Goal: Information Seeking & Learning: Learn about a topic

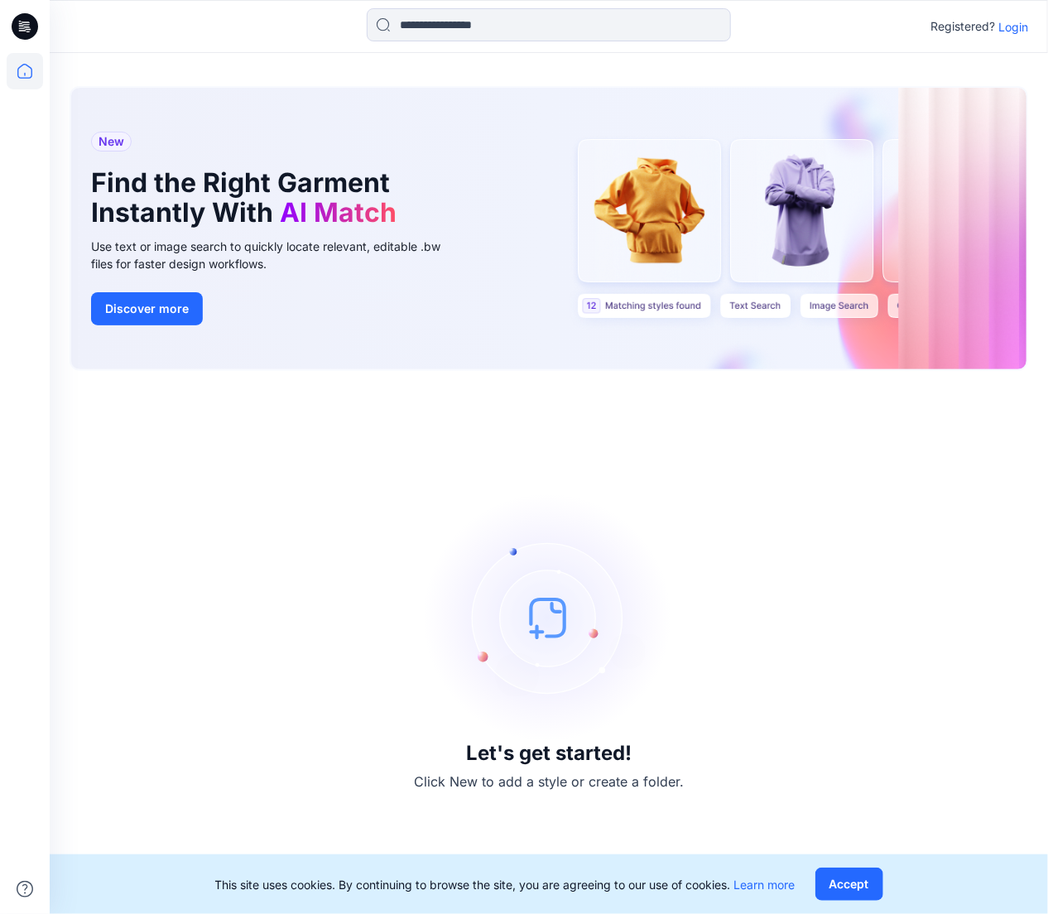
click at [1012, 27] on p "Login" at bounding box center [1013, 26] width 30 height 17
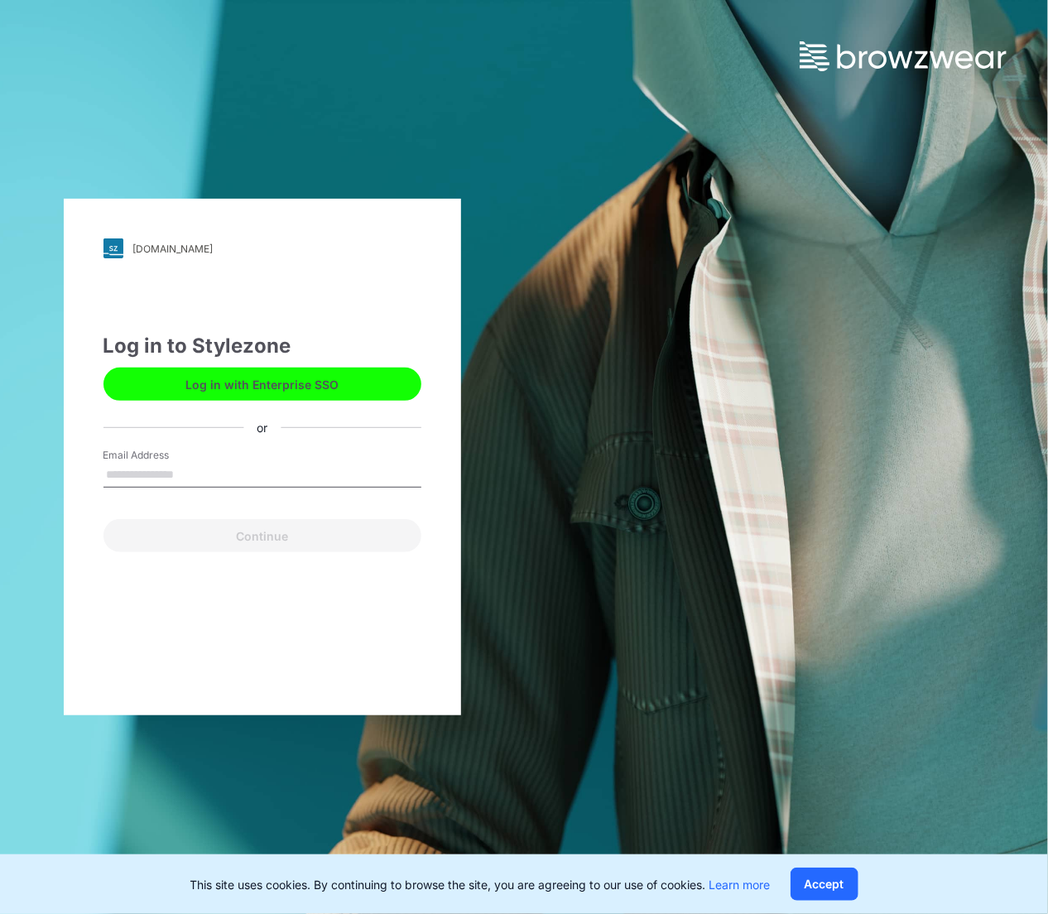
click at [291, 471] on input "Email Address" at bounding box center [262, 475] width 318 height 25
type input "**********"
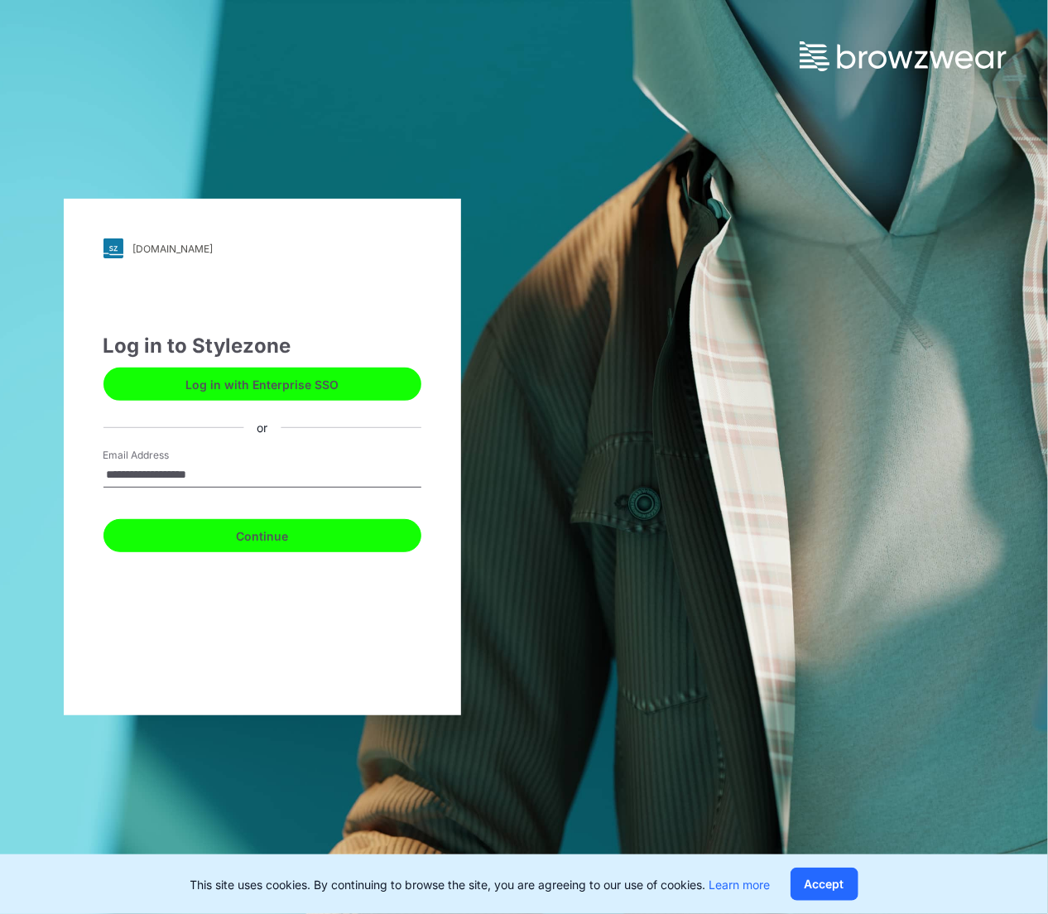
click at [333, 541] on button "Continue" at bounding box center [262, 535] width 318 height 33
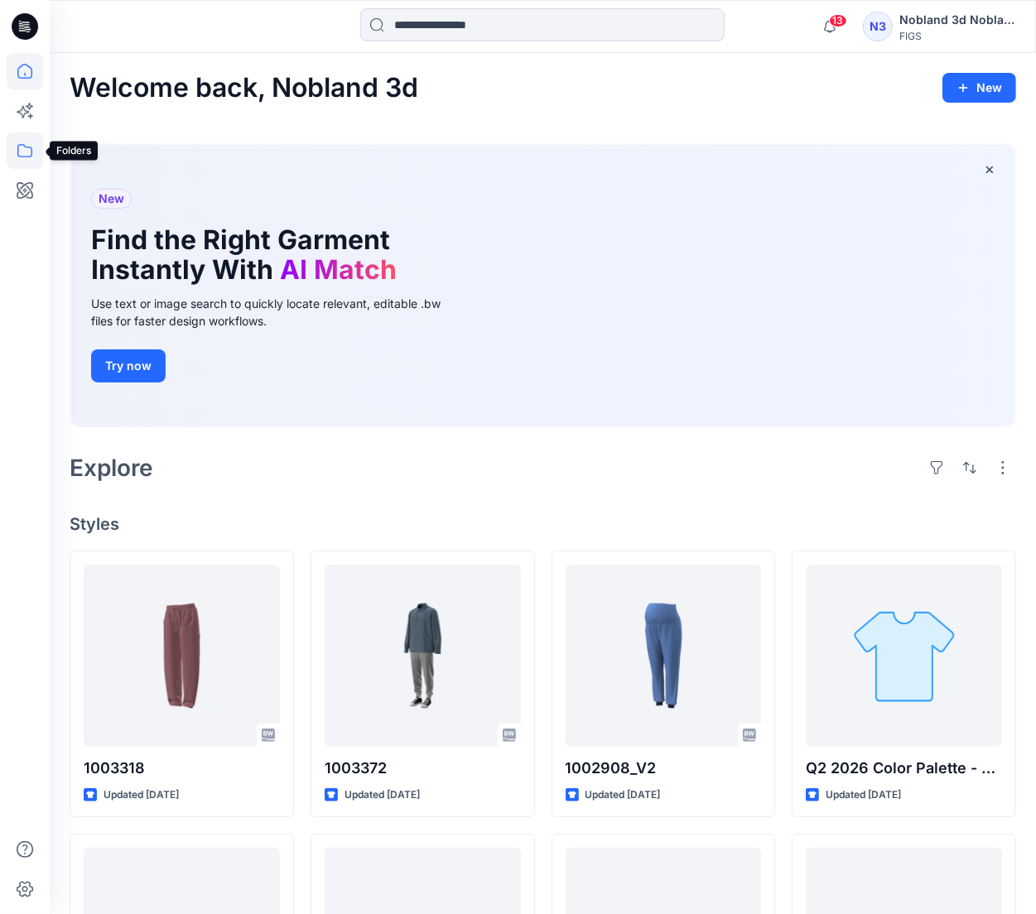
click at [25, 152] on icon at bounding box center [25, 150] width 36 height 36
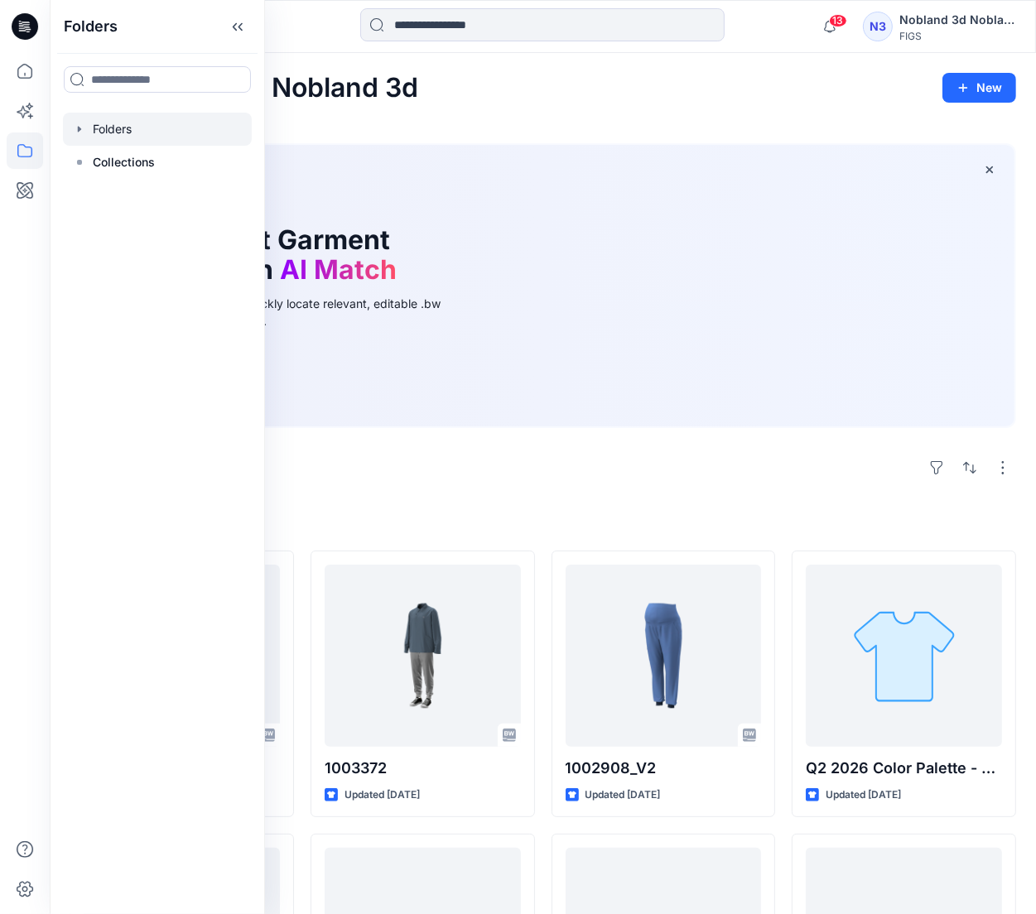
click at [76, 132] on icon "button" at bounding box center [79, 129] width 13 height 13
click at [122, 155] on div at bounding box center [157, 162] width 189 height 33
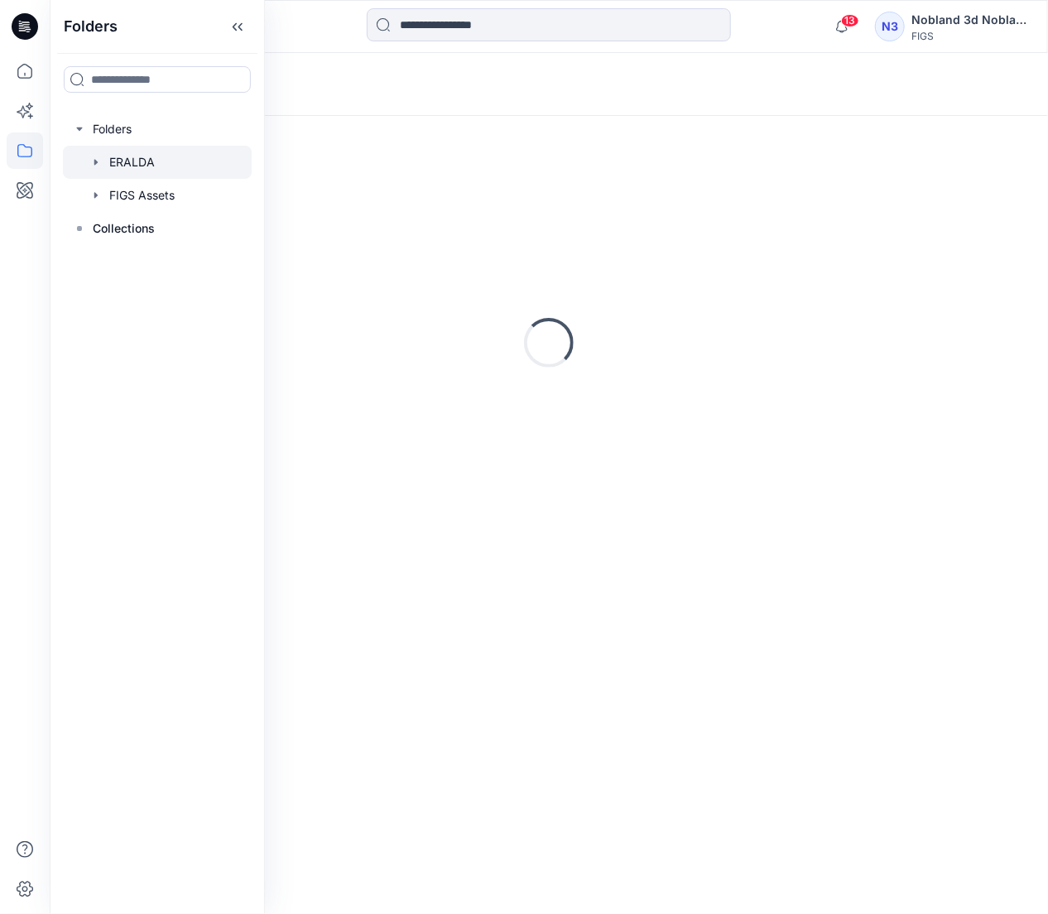
click at [97, 161] on icon "button" at bounding box center [95, 162] width 13 height 13
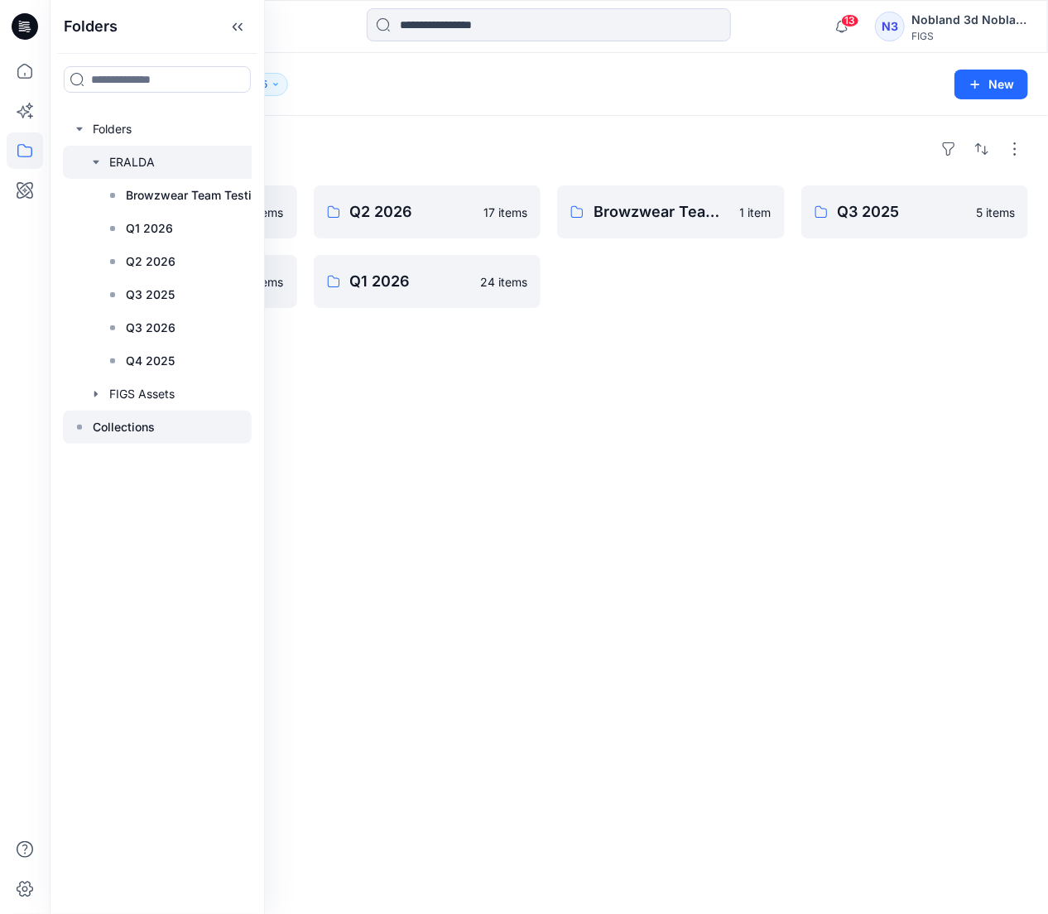
click at [113, 426] on p "Collections" at bounding box center [124, 427] width 62 height 20
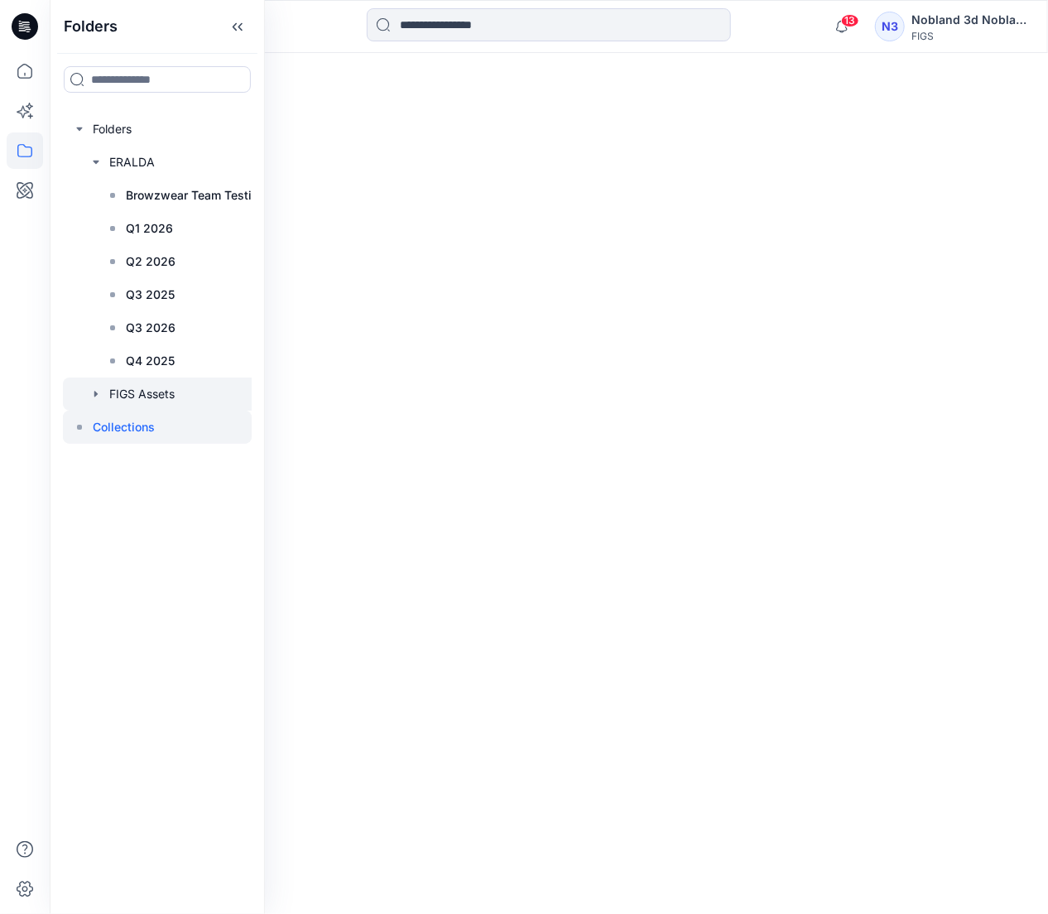
click at [99, 392] on icon "button" at bounding box center [95, 393] width 13 height 13
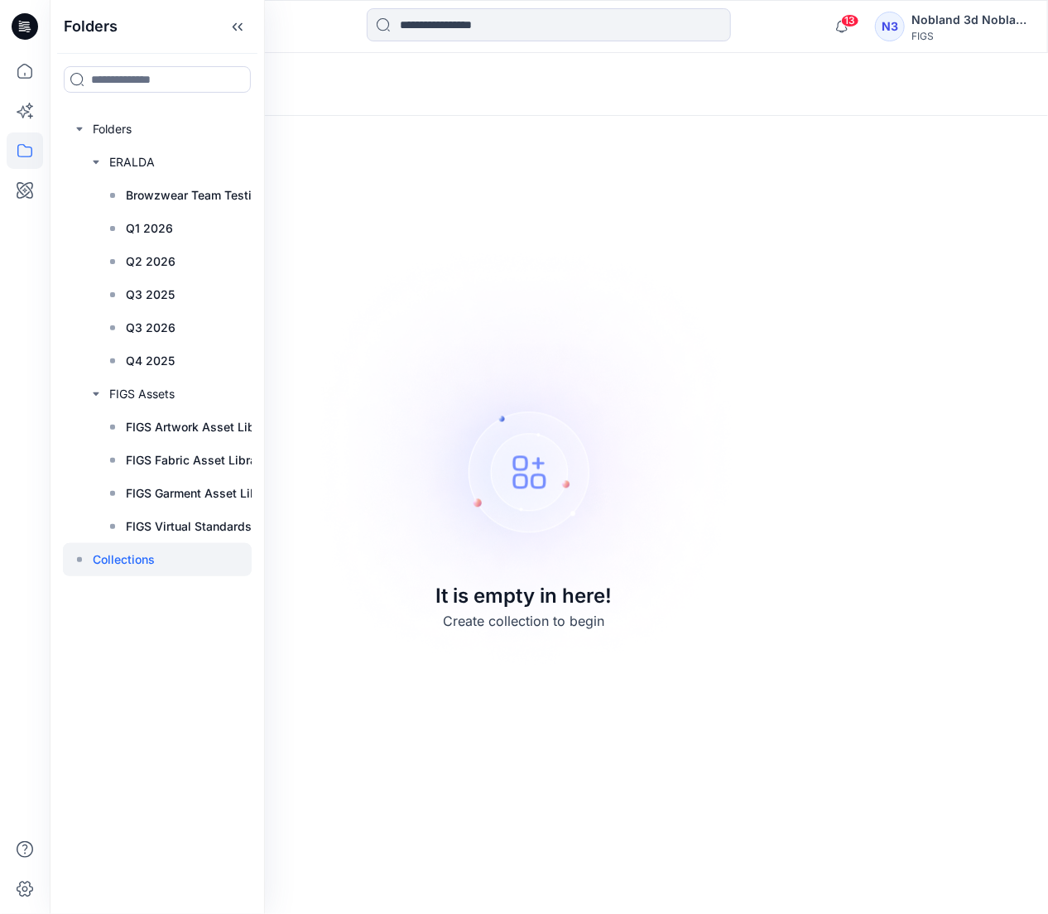
click at [946, 32] on div "FIGS" at bounding box center [970, 36] width 116 height 12
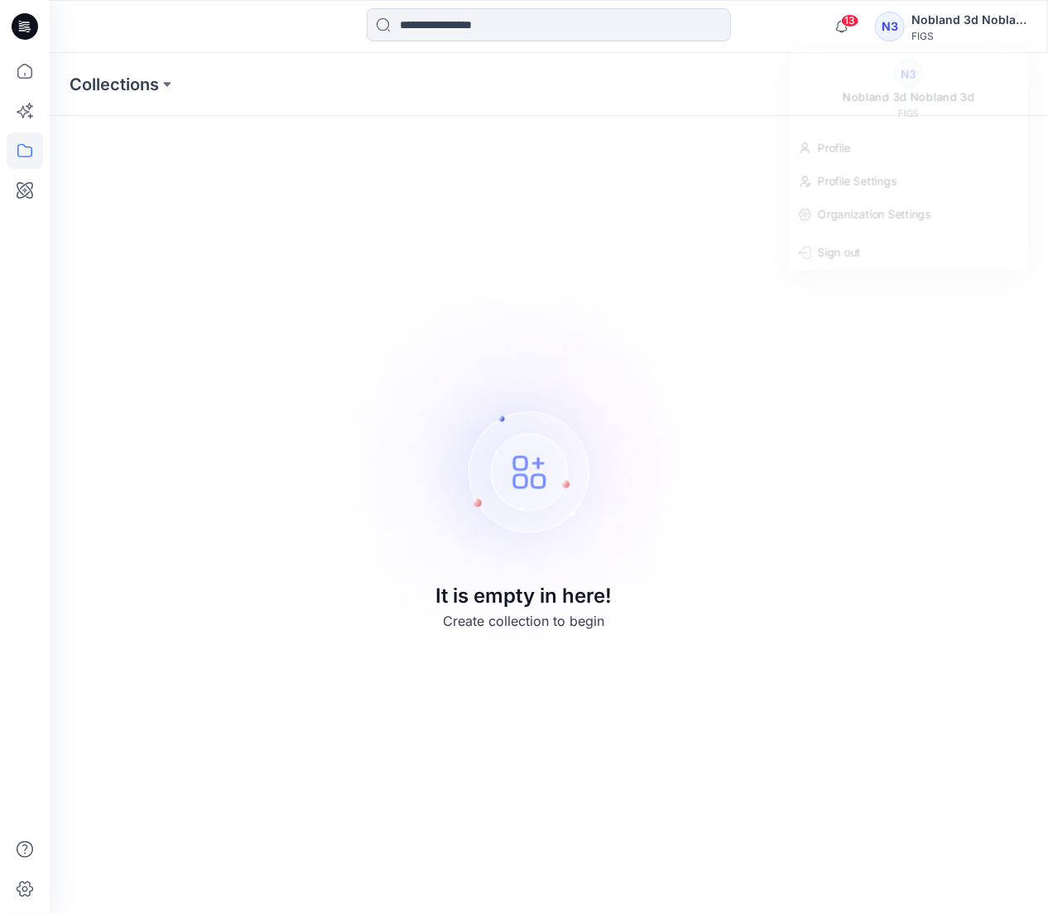
drag, startPoint x: 527, startPoint y: 188, endPoint x: 166, endPoint y: 155, distance: 363.3
click at [473, 188] on div "Collections It is empty in here! Create collection to begin" at bounding box center [549, 483] width 998 height 861
click at [156, 86] on p "Collections" at bounding box center [114, 84] width 89 height 23
click at [26, 84] on icon at bounding box center [25, 71] width 36 height 36
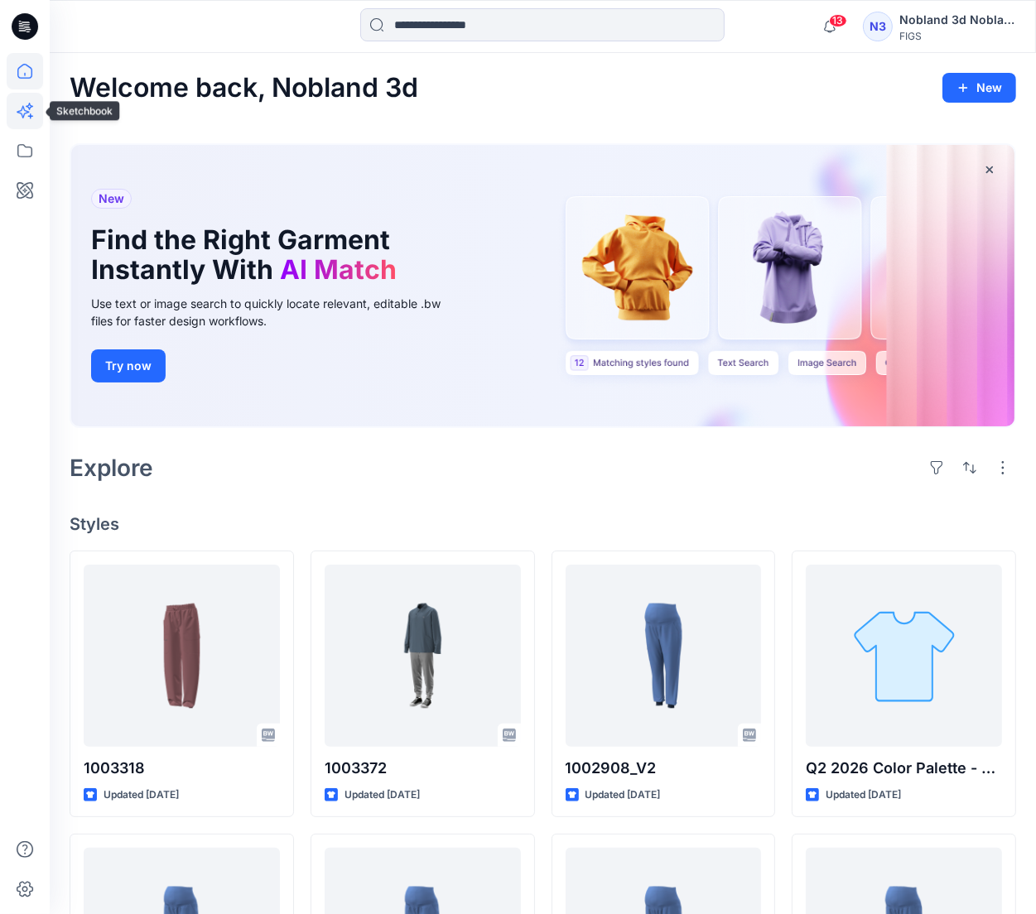
click at [33, 115] on icon at bounding box center [25, 111] width 36 height 36
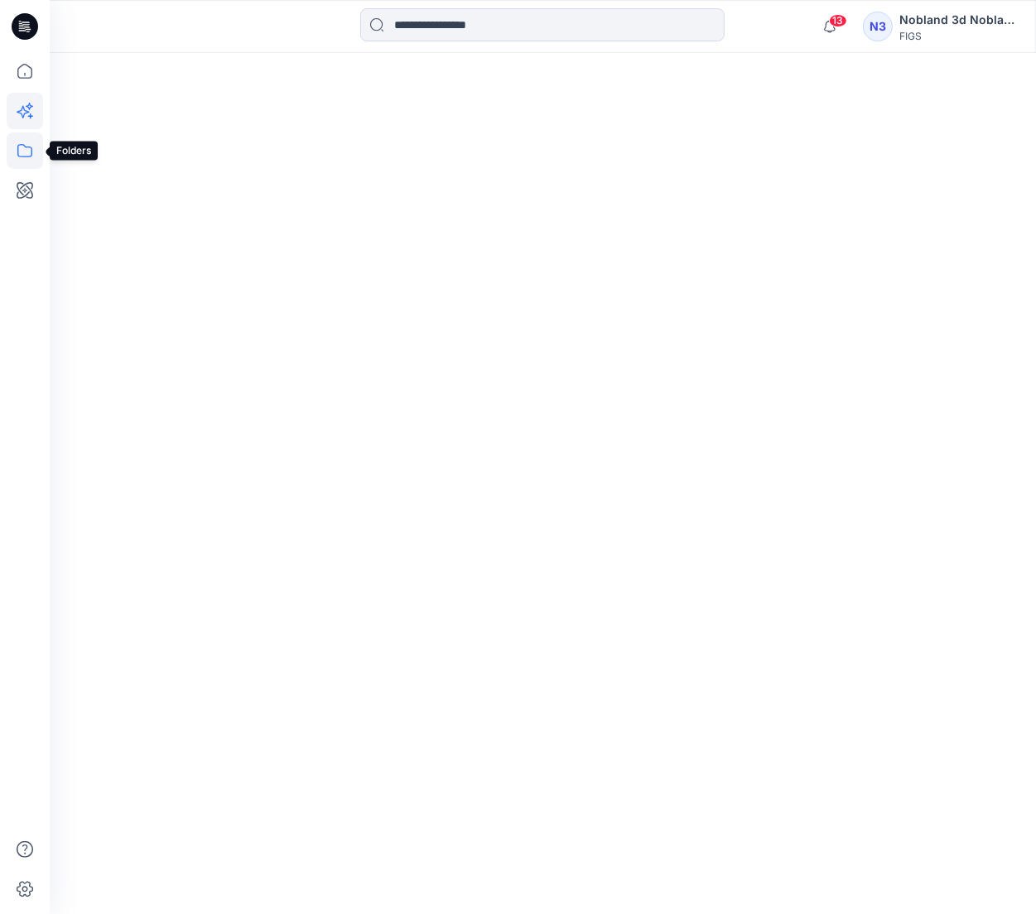
click at [20, 147] on icon at bounding box center [25, 150] width 36 height 36
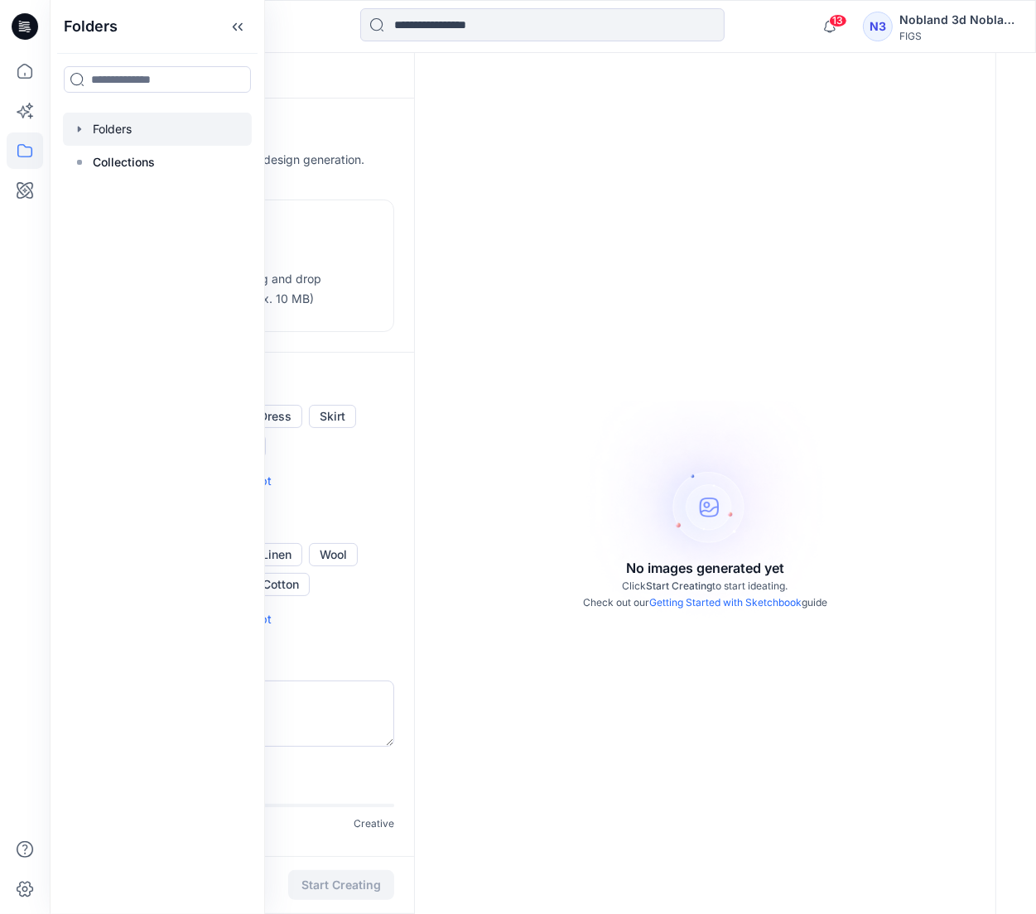
click at [79, 136] on div at bounding box center [157, 129] width 189 height 33
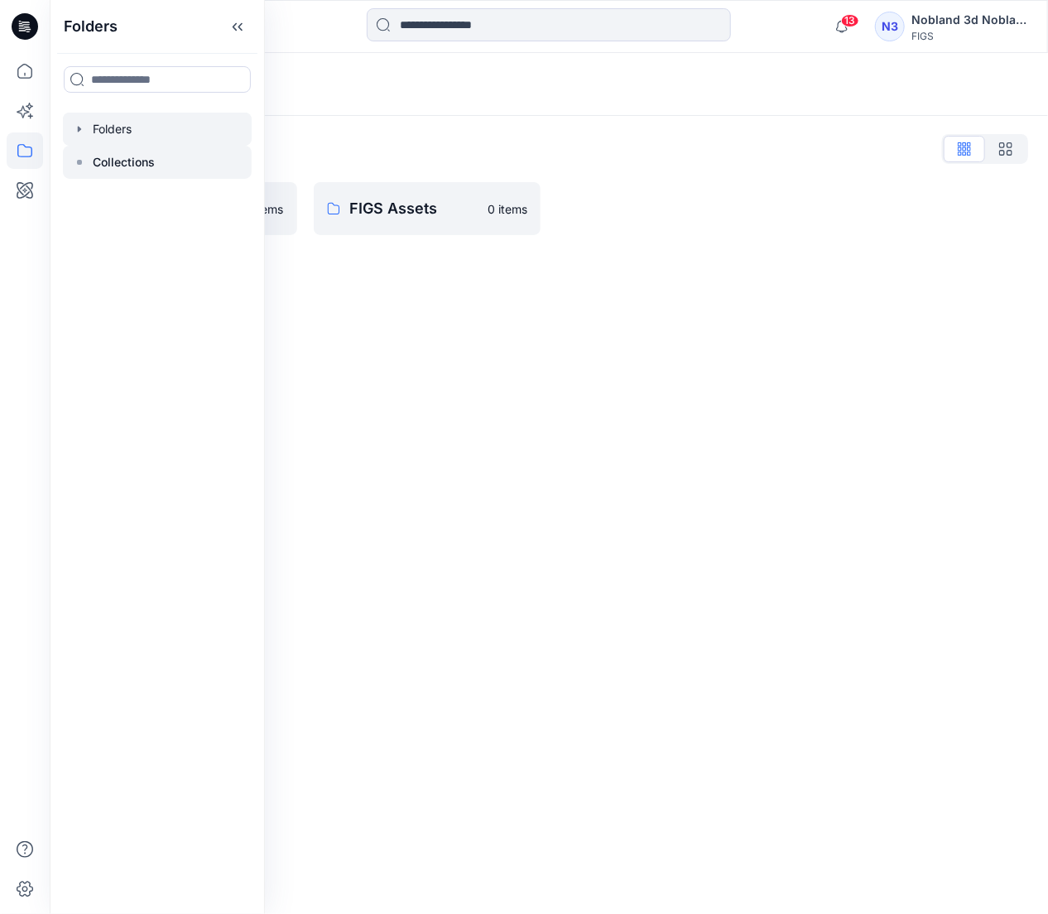
click at [79, 158] on icon at bounding box center [79, 162] width 13 height 13
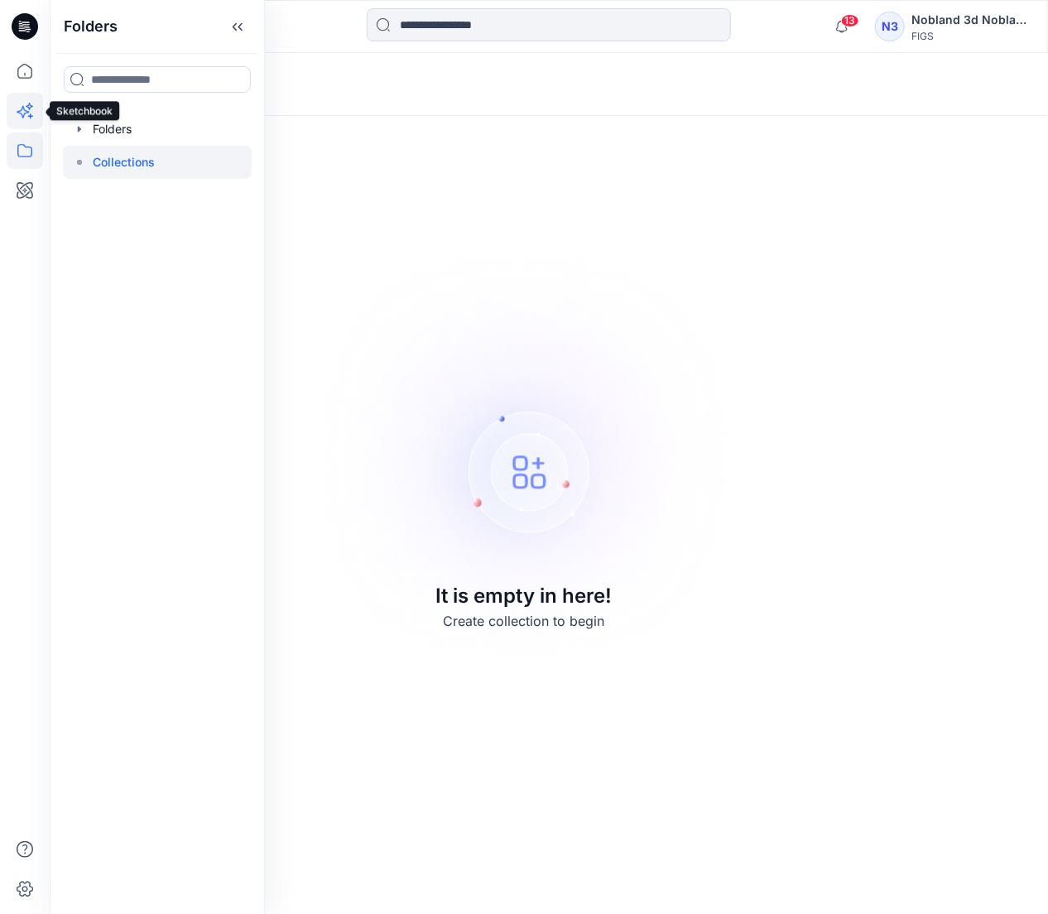
click at [22, 114] on icon at bounding box center [25, 111] width 36 height 36
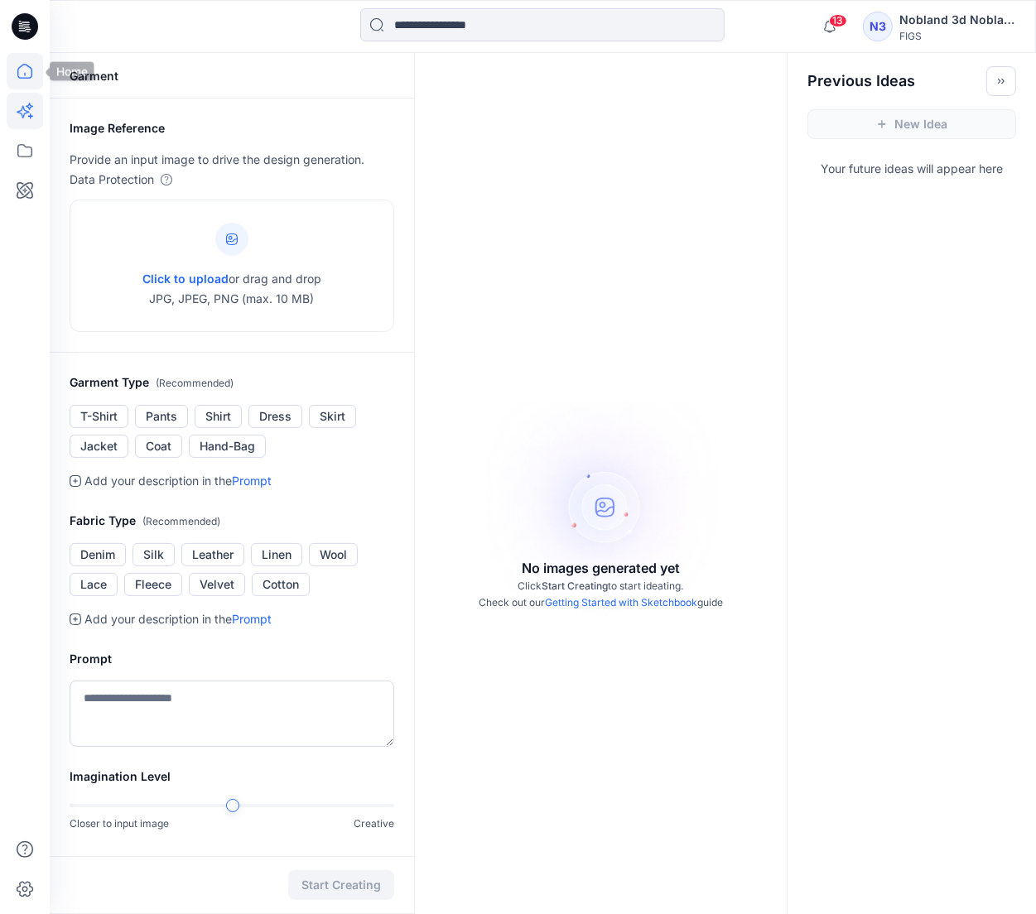
click at [27, 70] on icon at bounding box center [25, 71] width 36 height 36
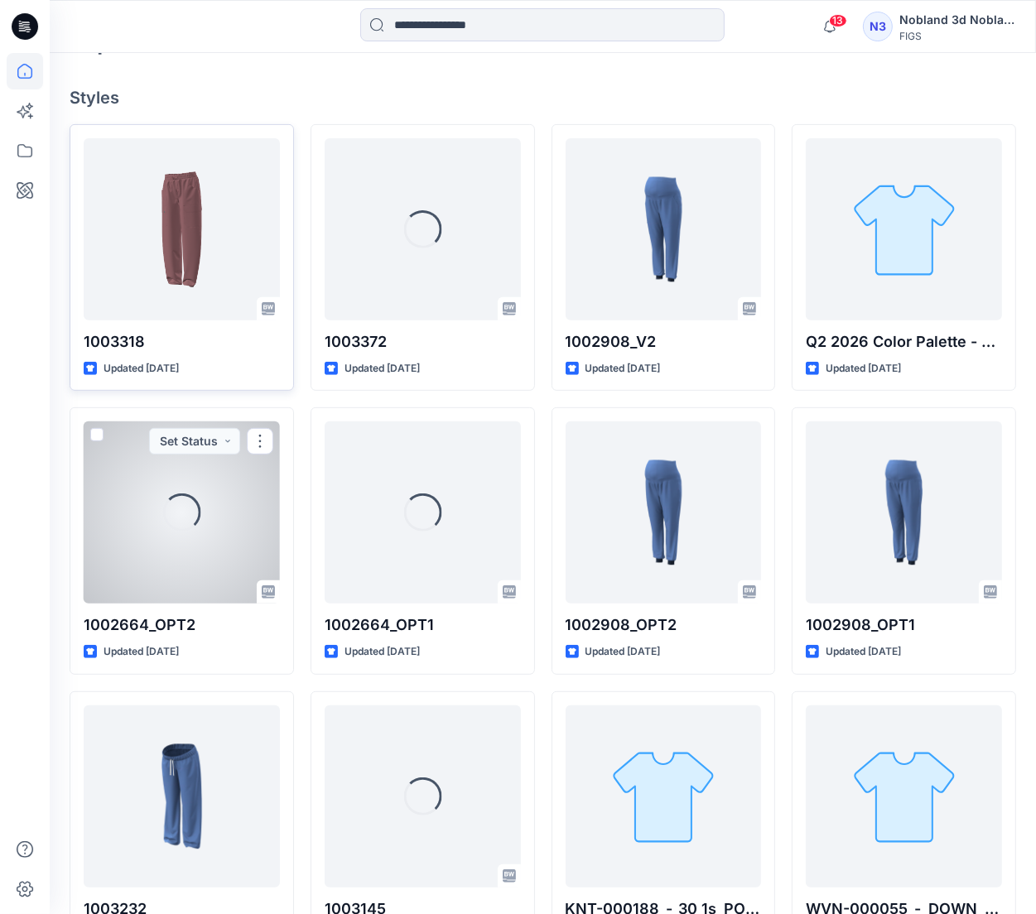
scroll to position [300, 0]
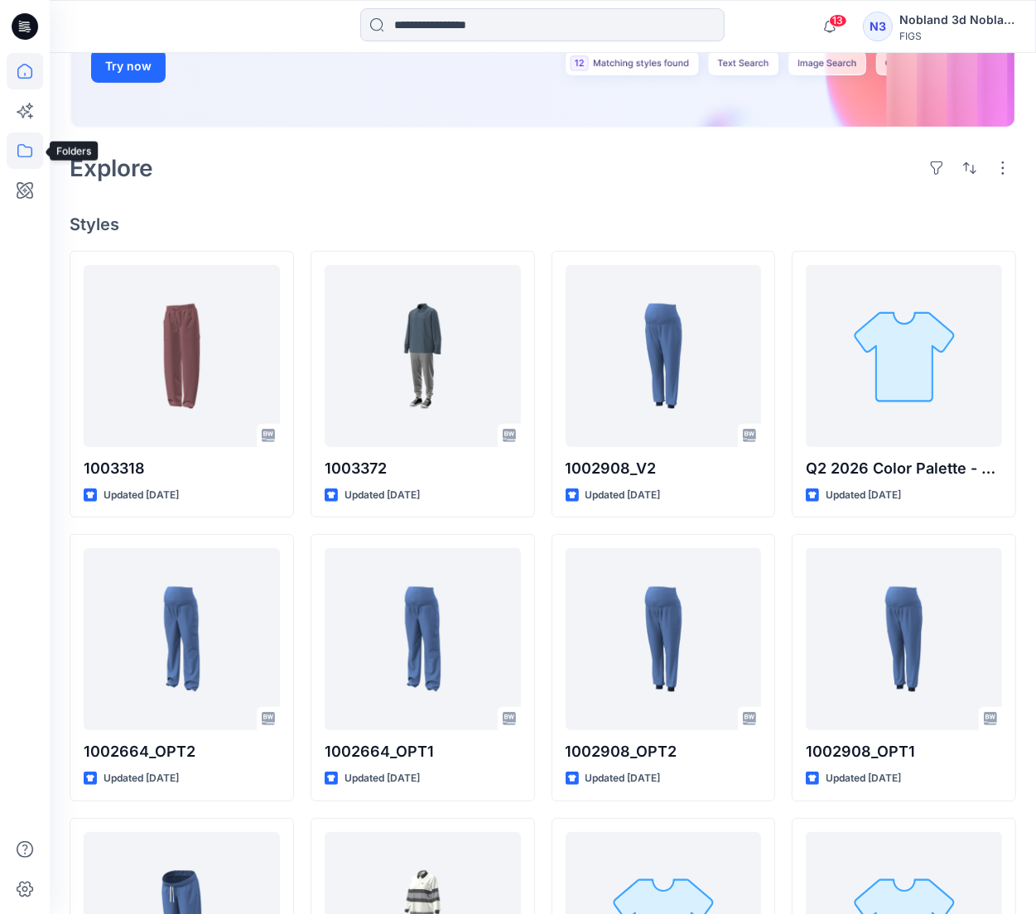
click at [22, 160] on icon at bounding box center [25, 150] width 36 height 36
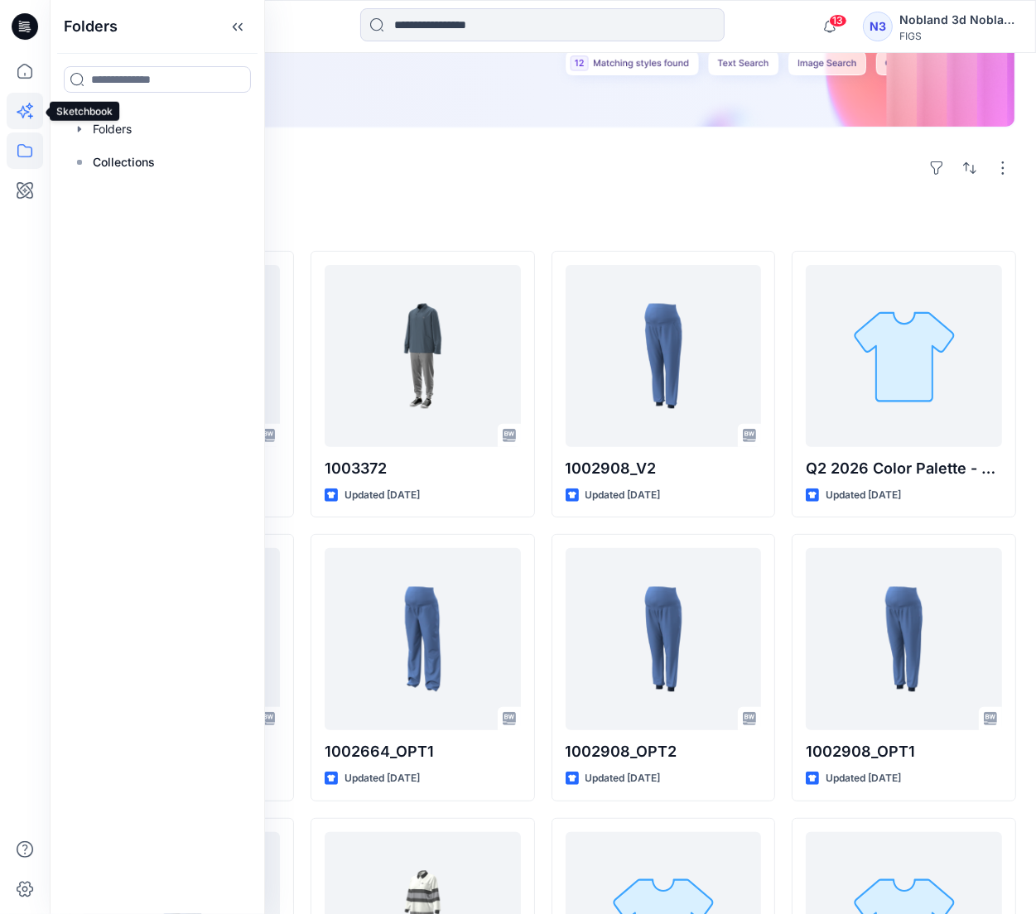
click at [33, 113] on icon at bounding box center [25, 111] width 36 height 36
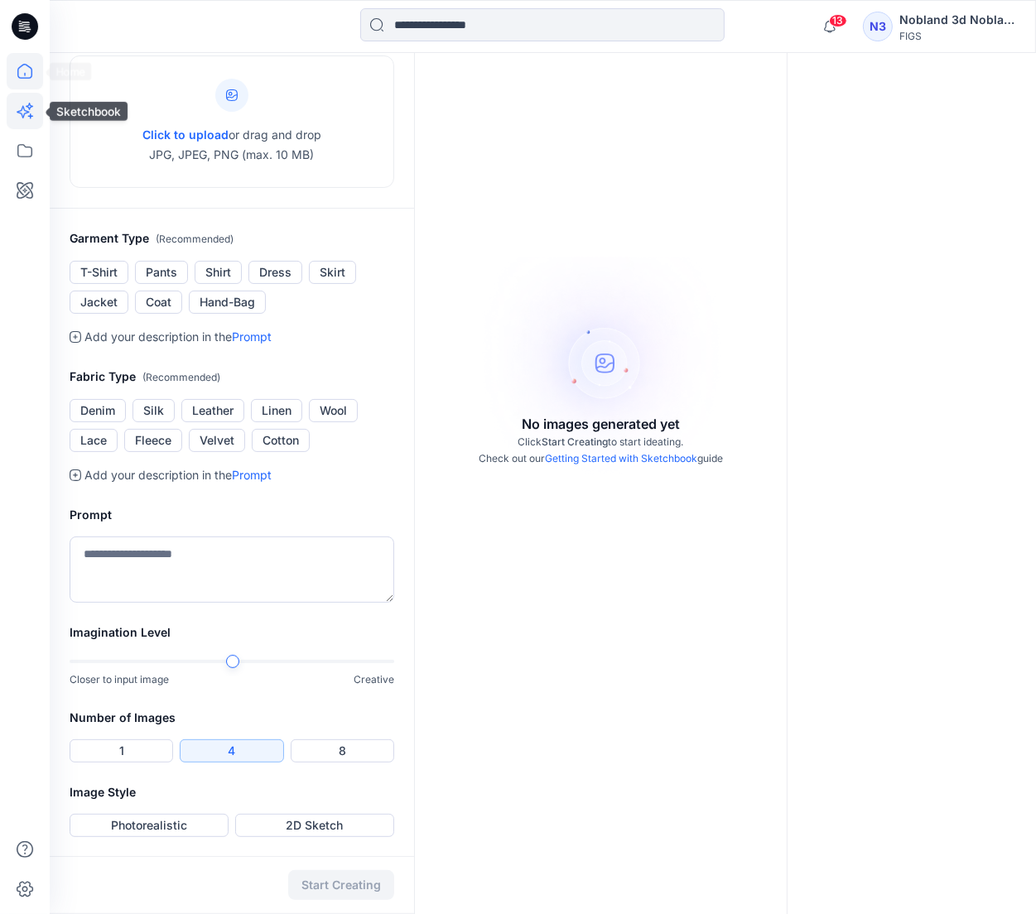
click at [25, 82] on icon at bounding box center [25, 71] width 36 height 36
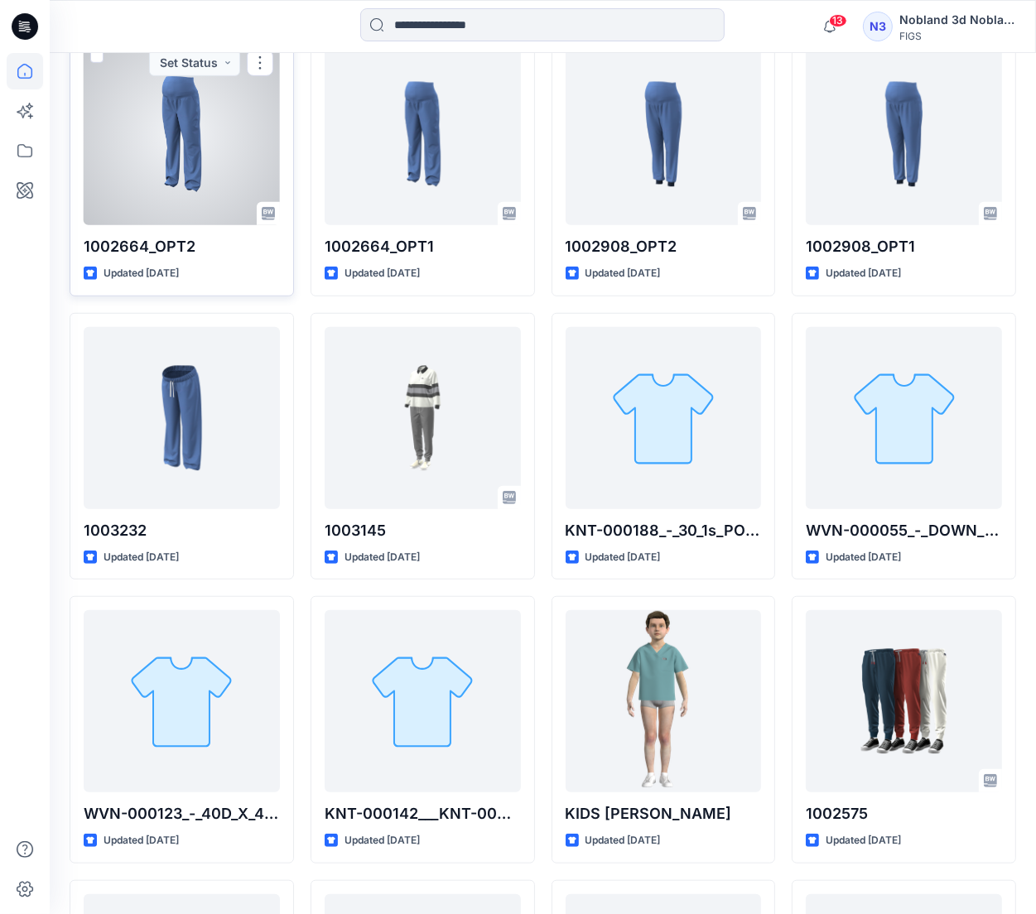
scroll to position [889, 0]
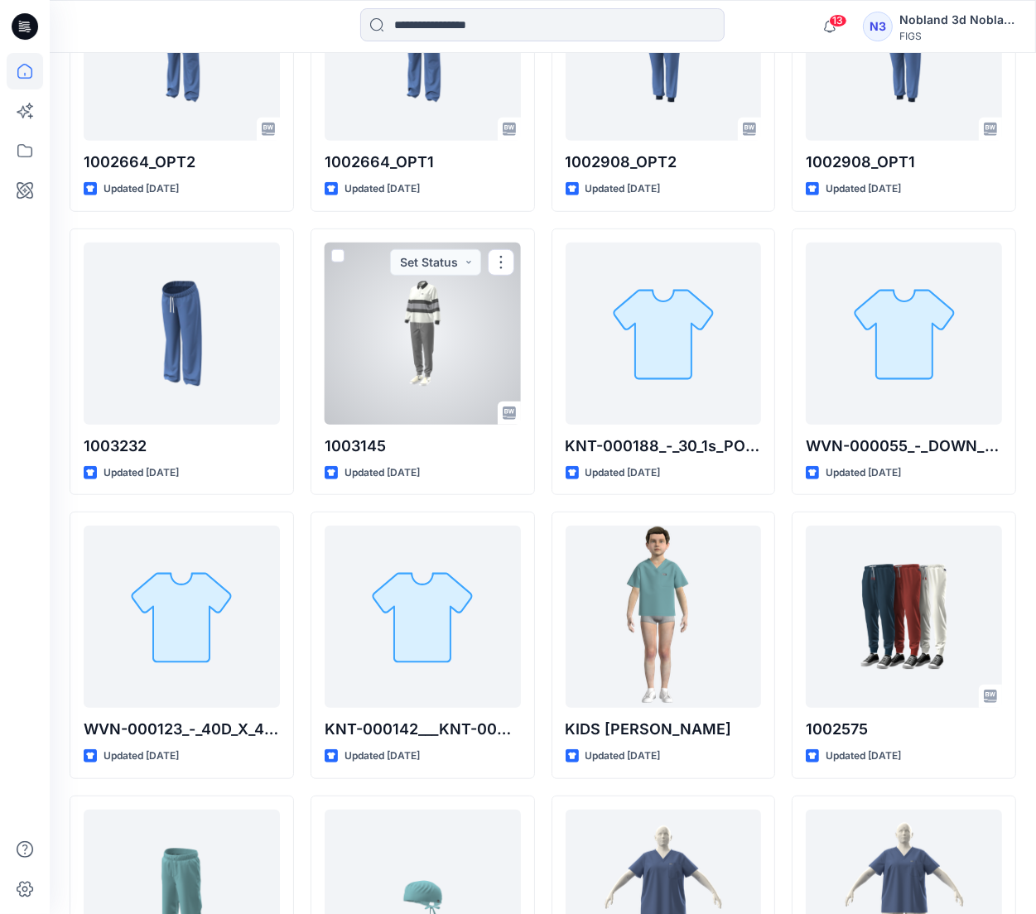
drag, startPoint x: 385, startPoint y: 360, endPoint x: 385, endPoint y: 390, distance: 29.8
click at [385, 360] on div at bounding box center [423, 334] width 196 height 182
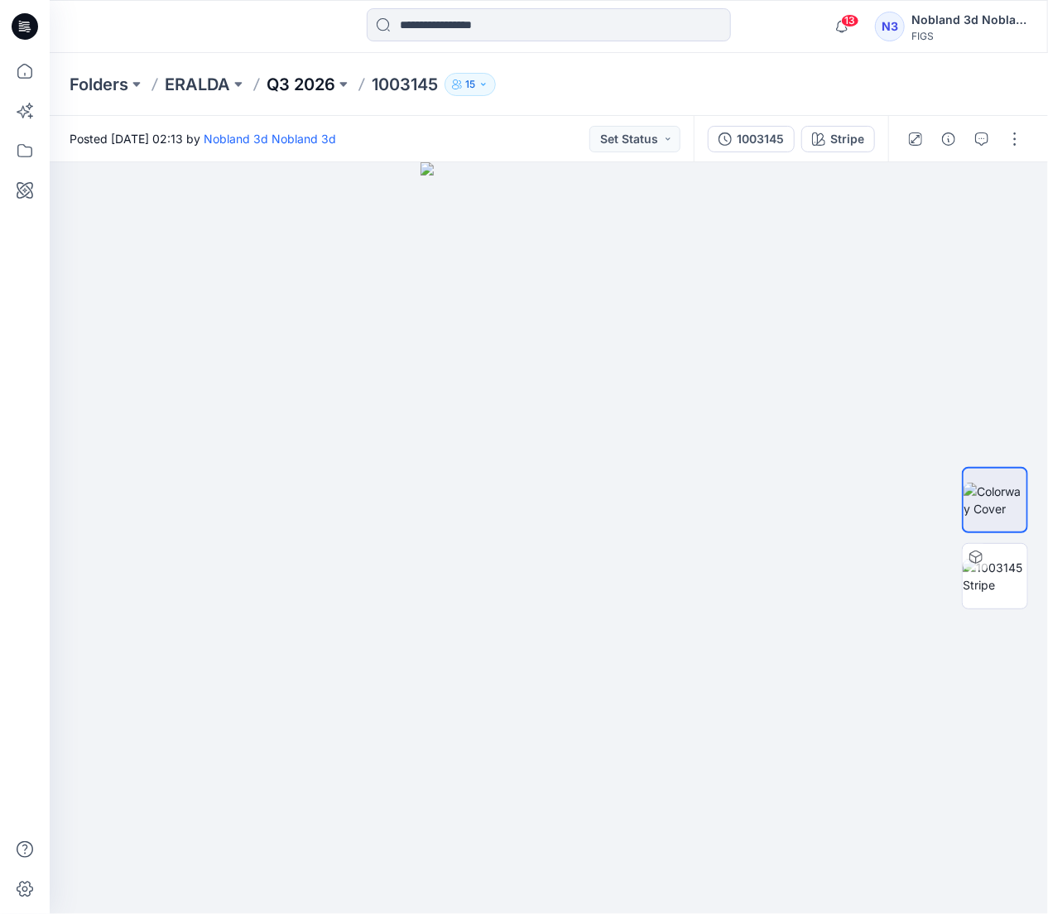
click at [291, 82] on p "Q3 2026" at bounding box center [301, 84] width 69 height 23
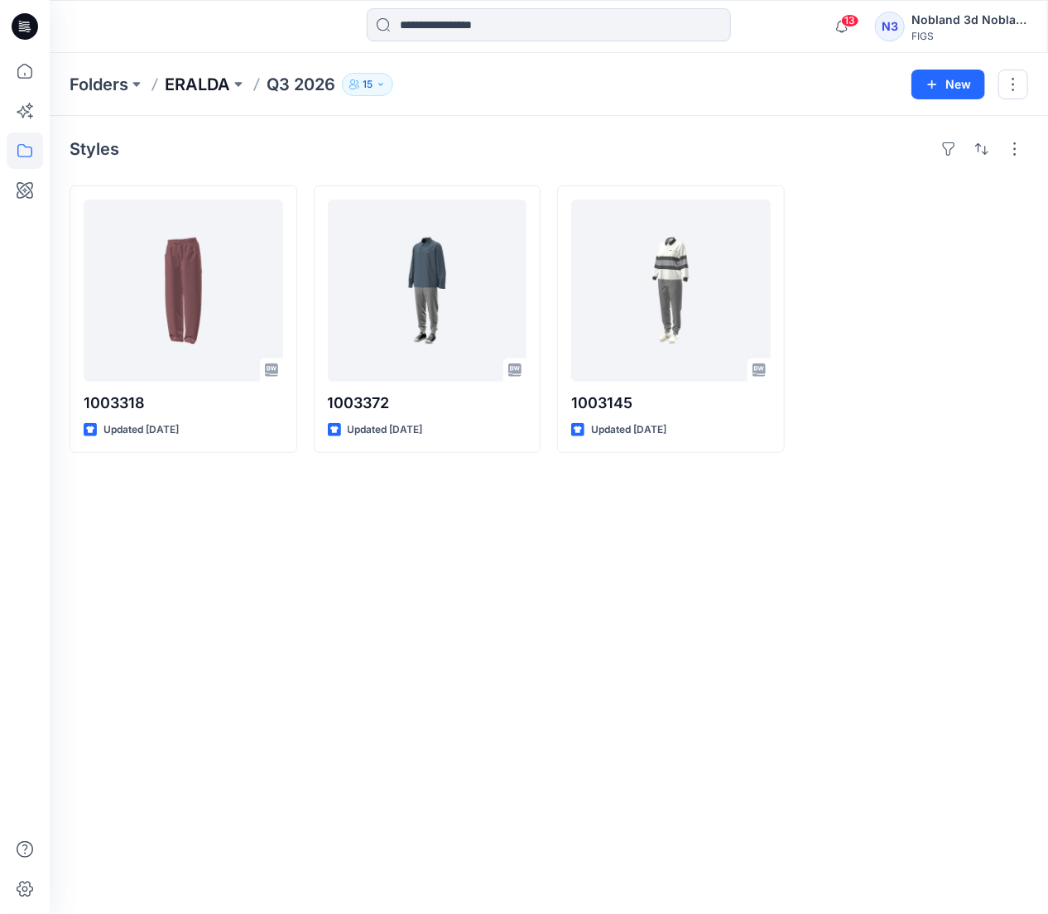
click at [208, 85] on p "ERALDA" at bounding box center [197, 84] width 65 height 23
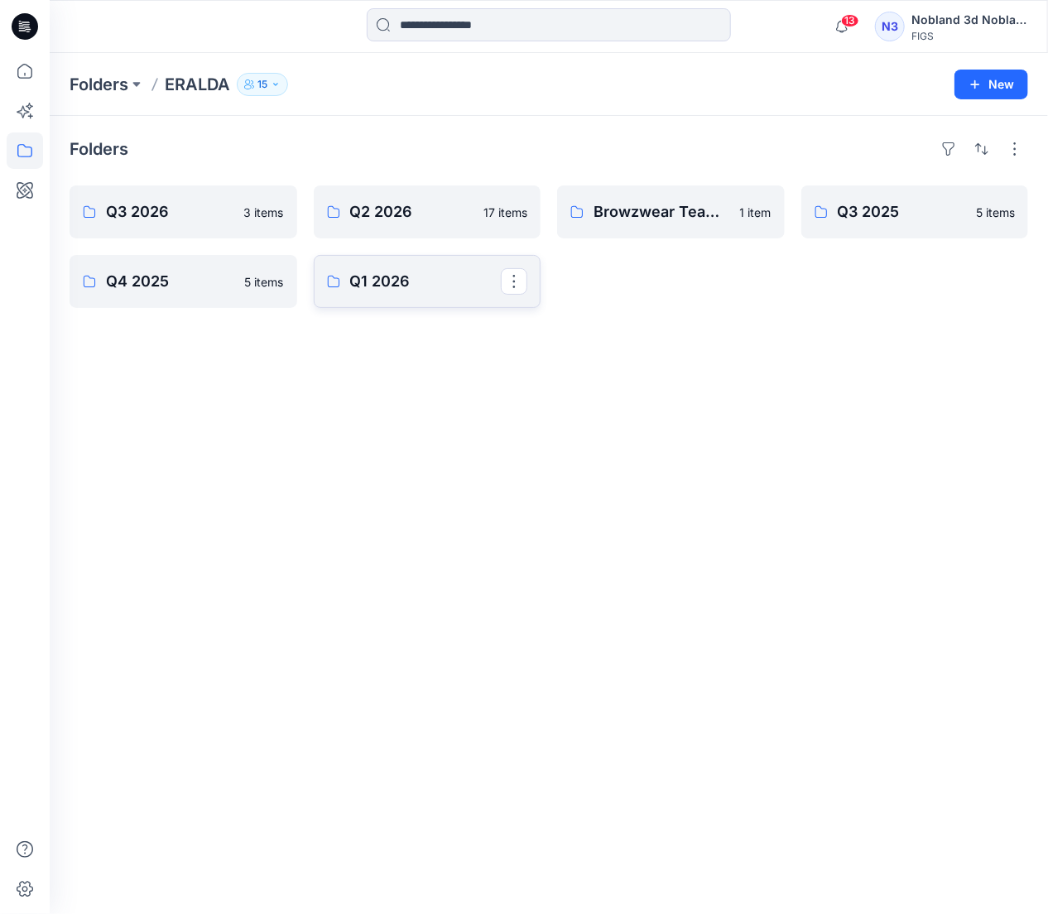
click at [361, 289] on p "Q1 2026" at bounding box center [426, 281] width 152 height 23
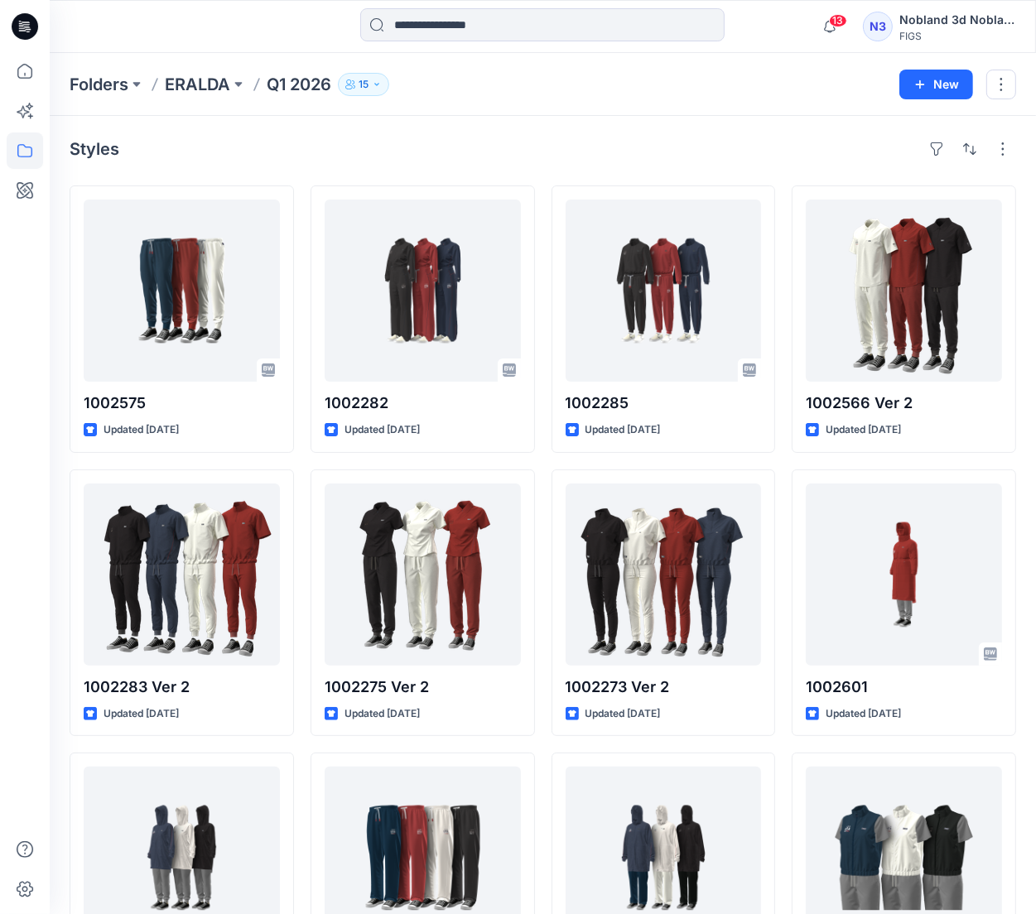
click at [381, 87] on icon "button" at bounding box center [377, 84] width 10 height 10
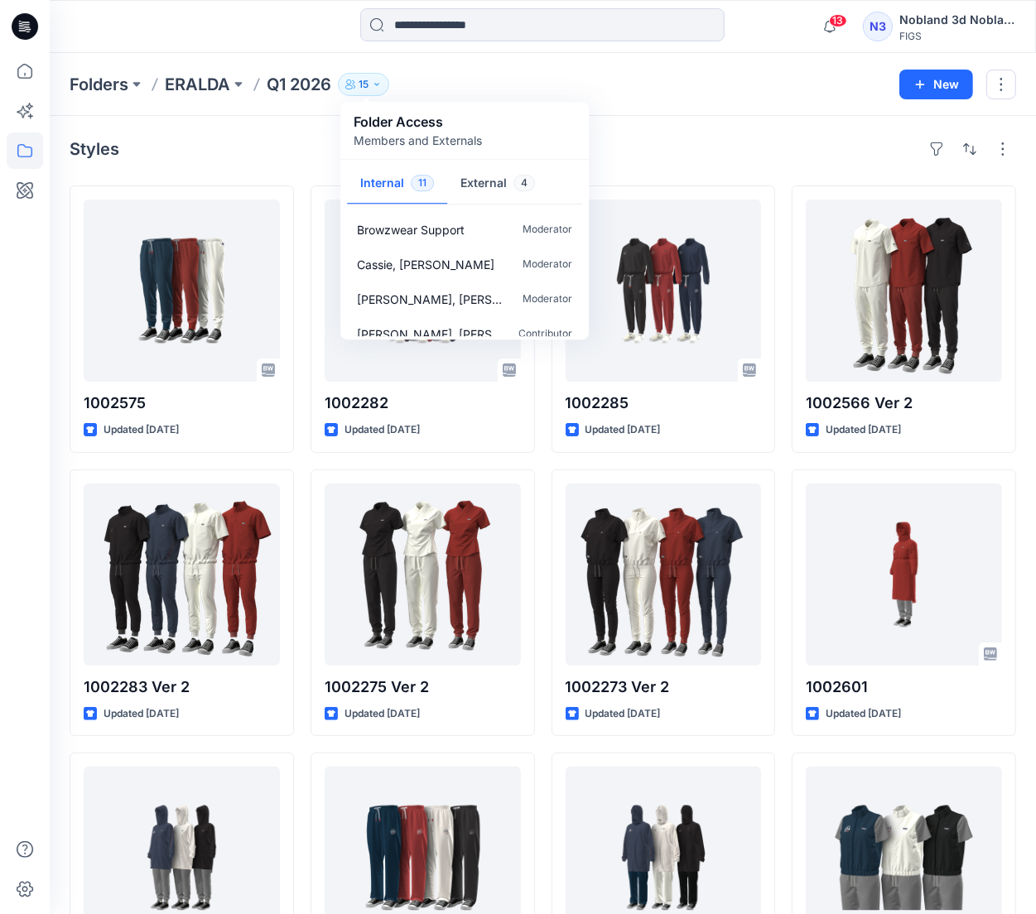
click at [585, 99] on div "Folders ERALDA Q1 2026 15 Folder Access Members and Externals Internal 11 Exter…" at bounding box center [543, 84] width 986 height 63
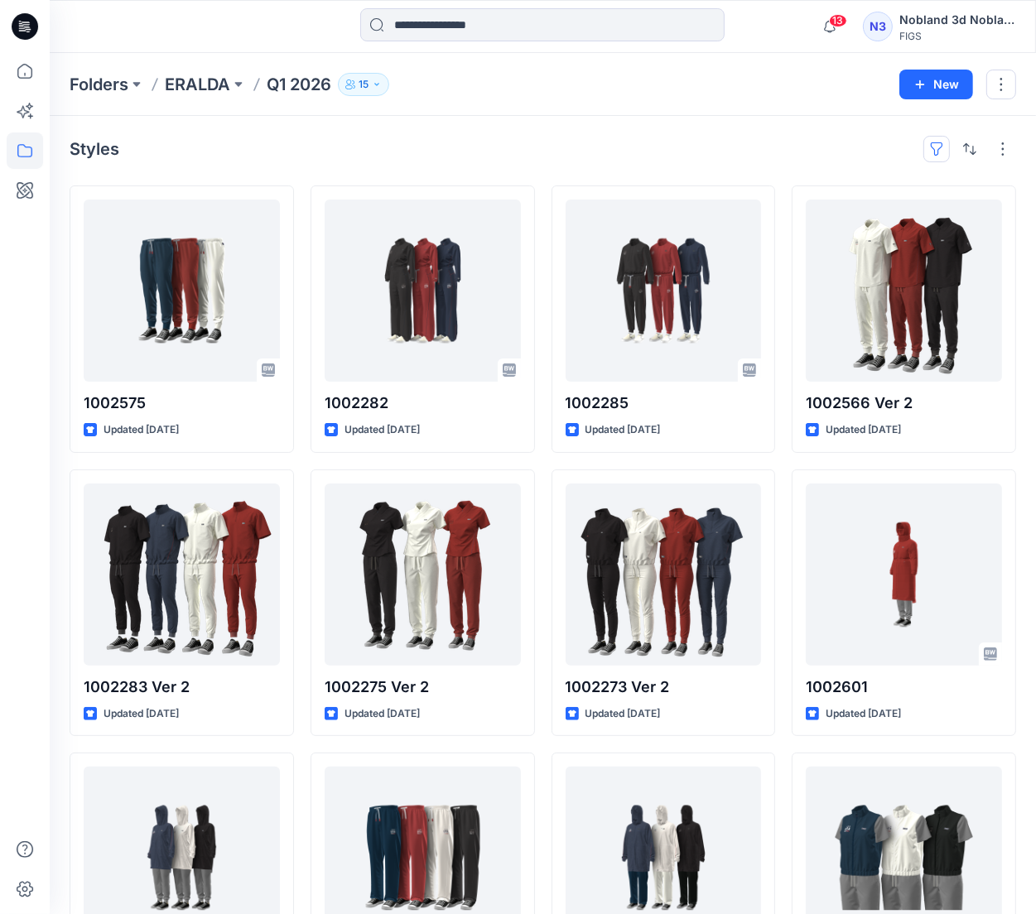
click at [934, 151] on button "button" at bounding box center [936, 149] width 26 height 26
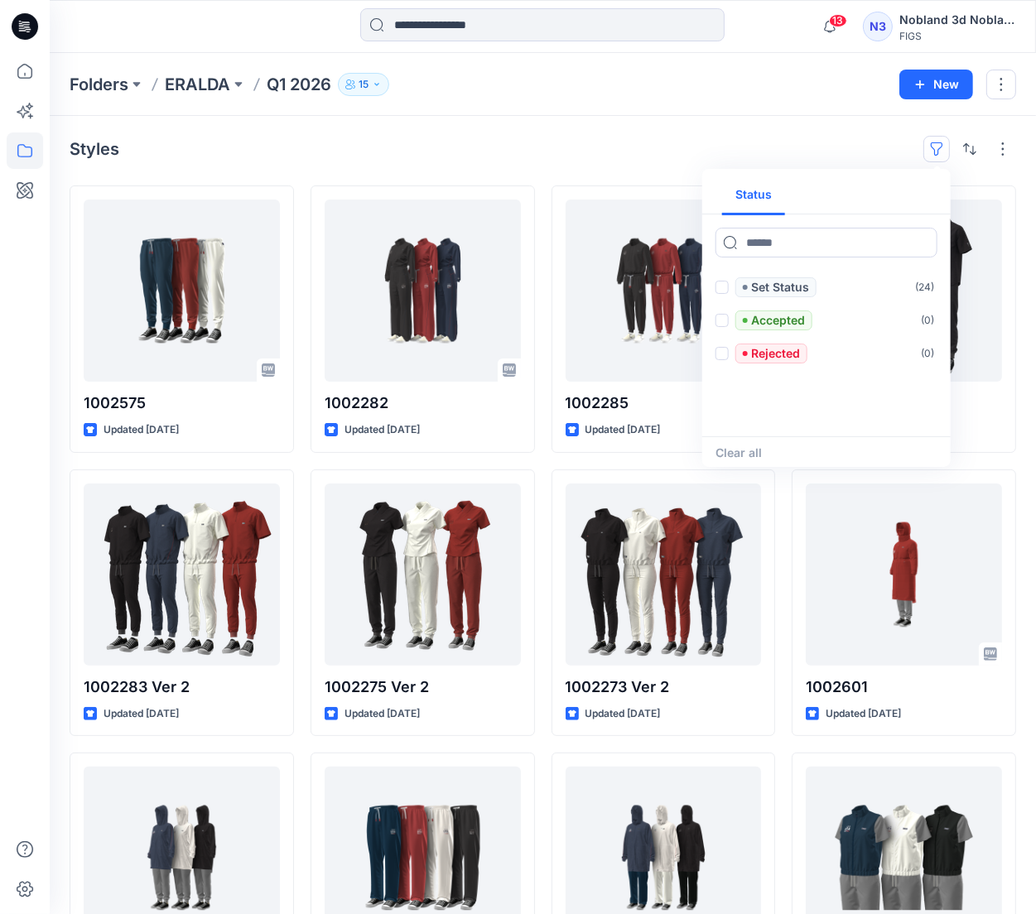
drag, startPoint x: 589, startPoint y: 143, endPoint x: 457, endPoint y: 128, distance: 133.3
click at [580, 143] on div "Styles Status Set Status ( 24 ) Accepted ( 0 ) Rejected ( 0 ) Clear all" at bounding box center [543, 149] width 946 height 26
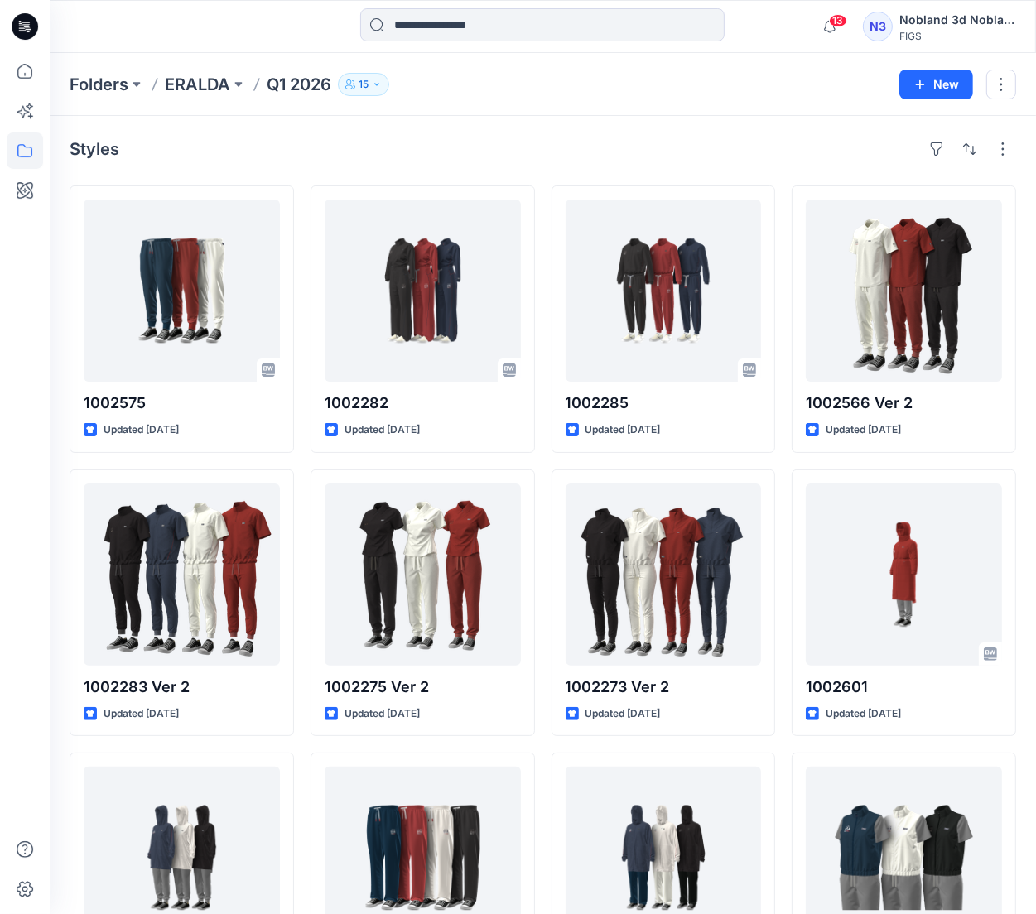
click at [311, 85] on p "Q1 2026" at bounding box center [299, 84] width 65 height 23
drag, startPoint x: 315, startPoint y: 83, endPoint x: 325, endPoint y: 83, distance: 10.8
click at [315, 83] on p "Q1 2026" at bounding box center [299, 84] width 65 height 23
click at [235, 83] on button at bounding box center [238, 84] width 17 height 23
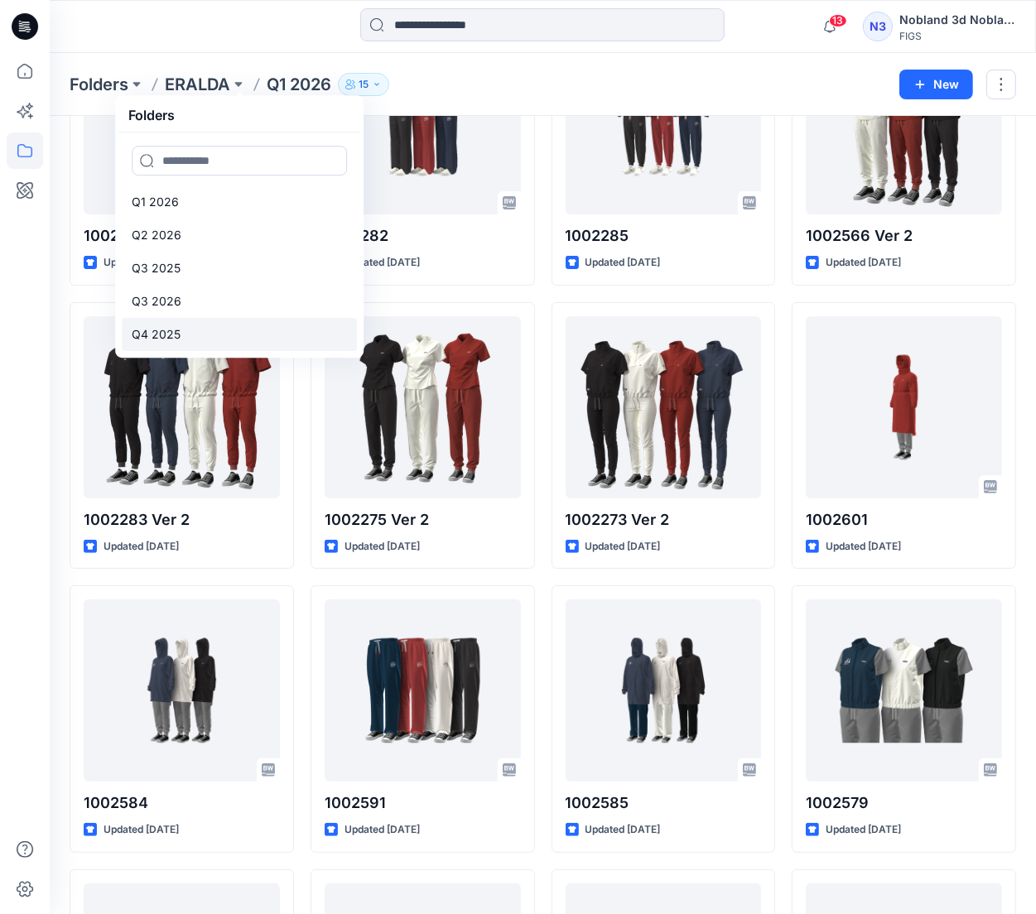
scroll to position [331, 0]
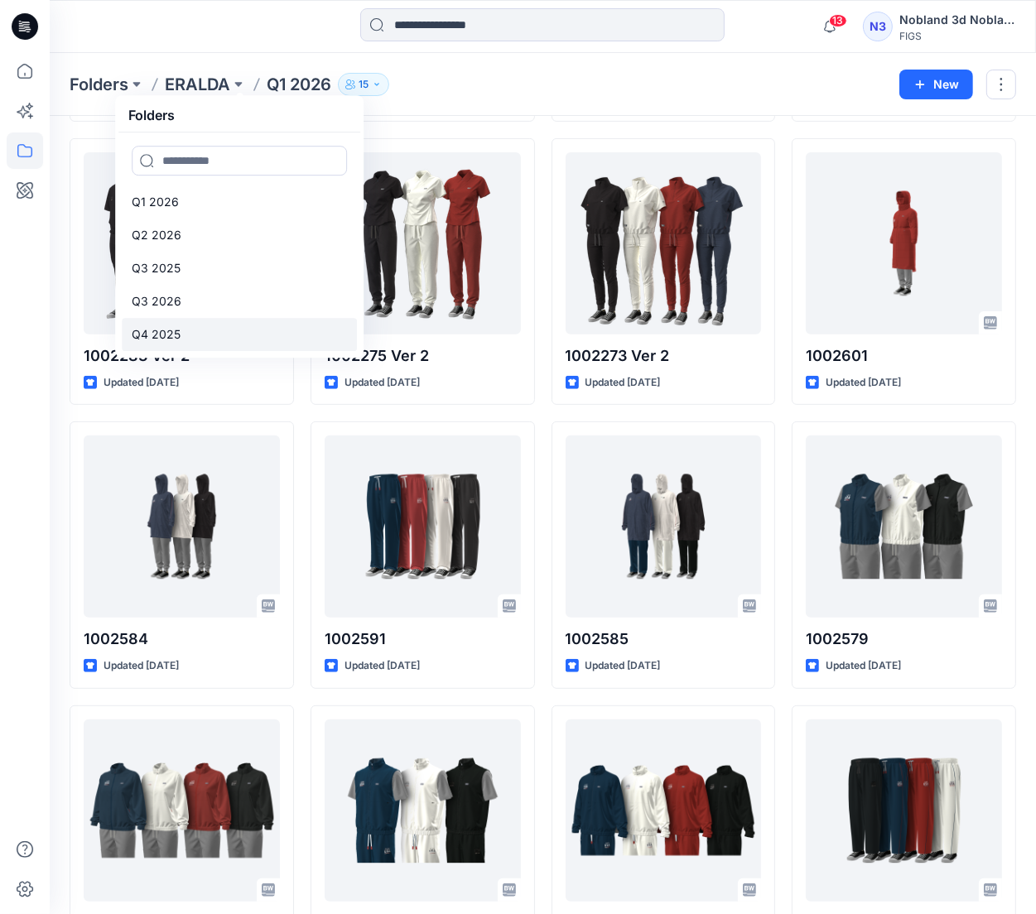
click at [161, 327] on p "Q4 2025" at bounding box center [156, 335] width 49 height 20
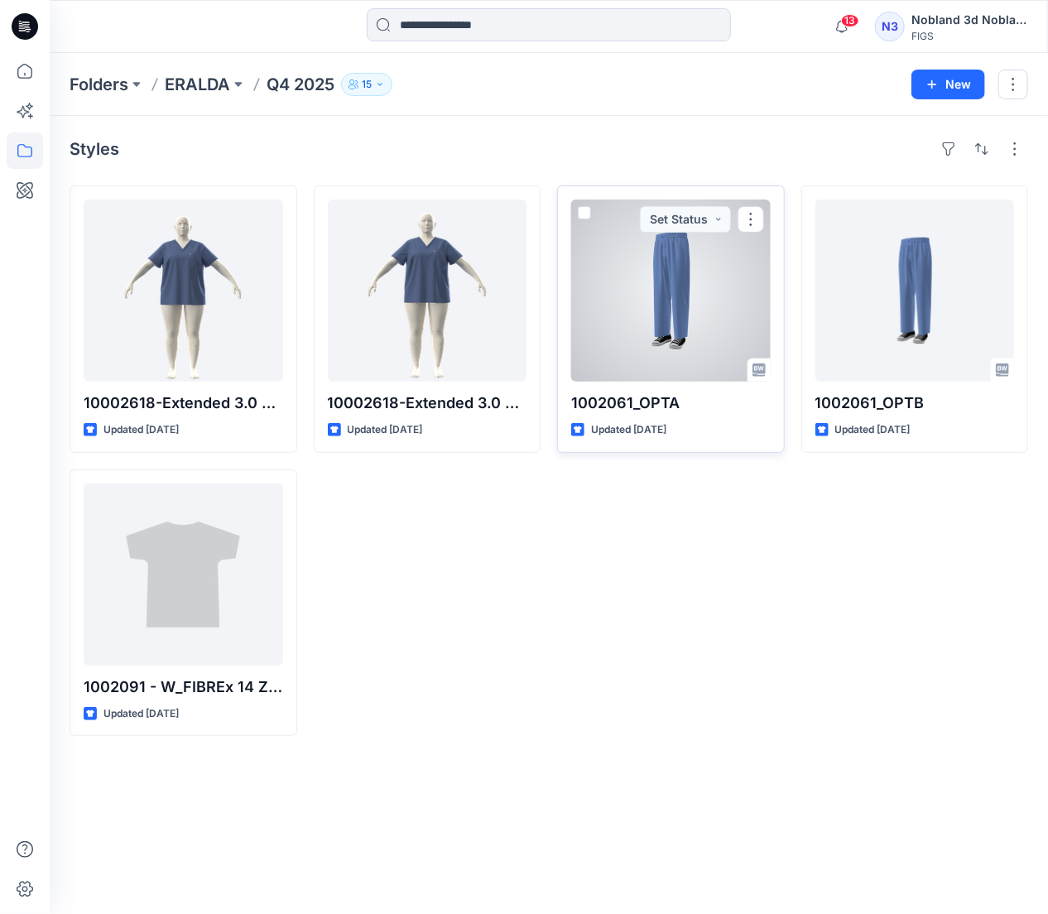
click at [686, 301] on div at bounding box center [671, 291] width 200 height 182
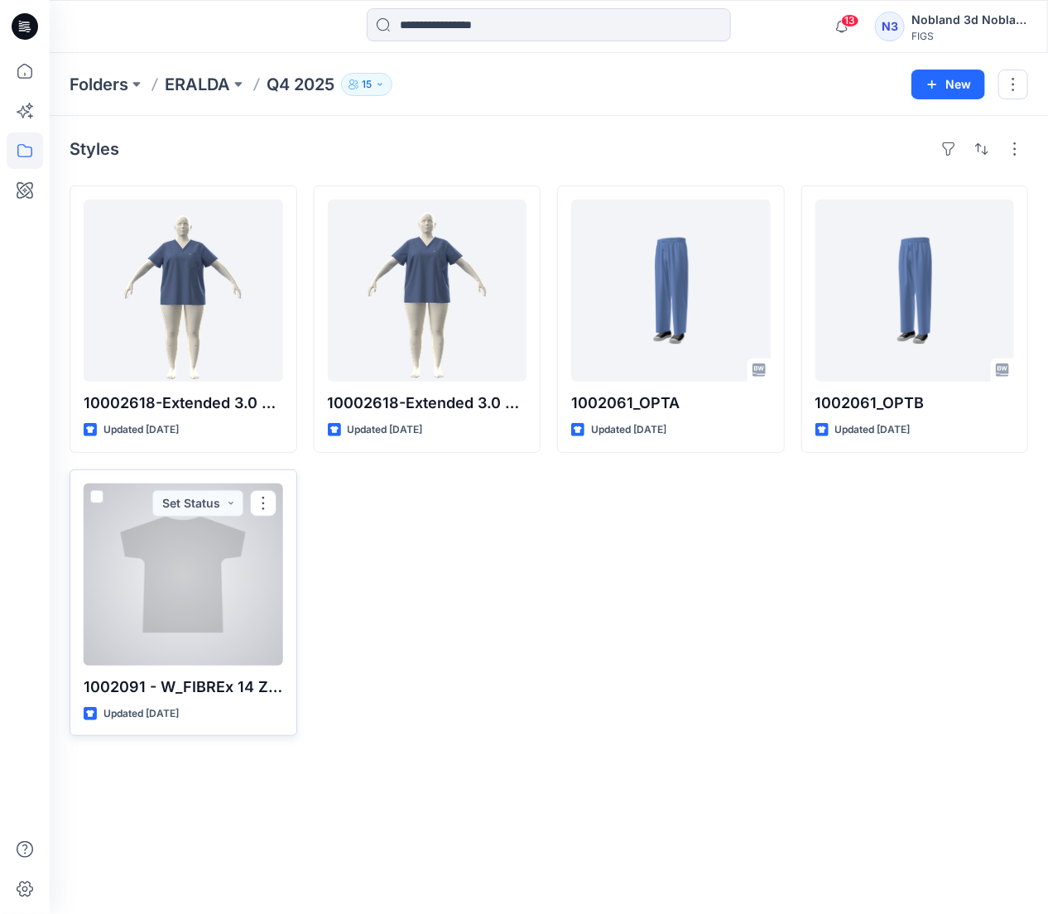
click at [217, 536] on div at bounding box center [184, 575] width 200 height 182
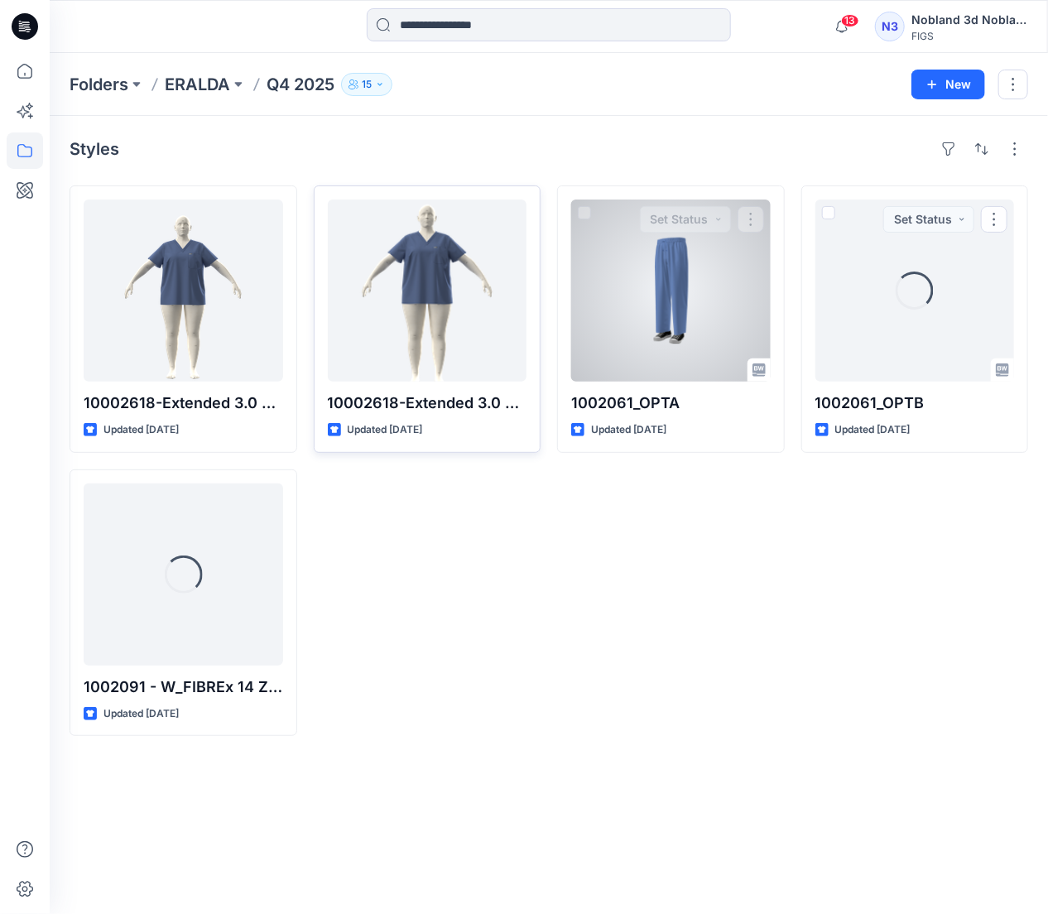
click at [384, 275] on div at bounding box center [428, 291] width 200 height 182
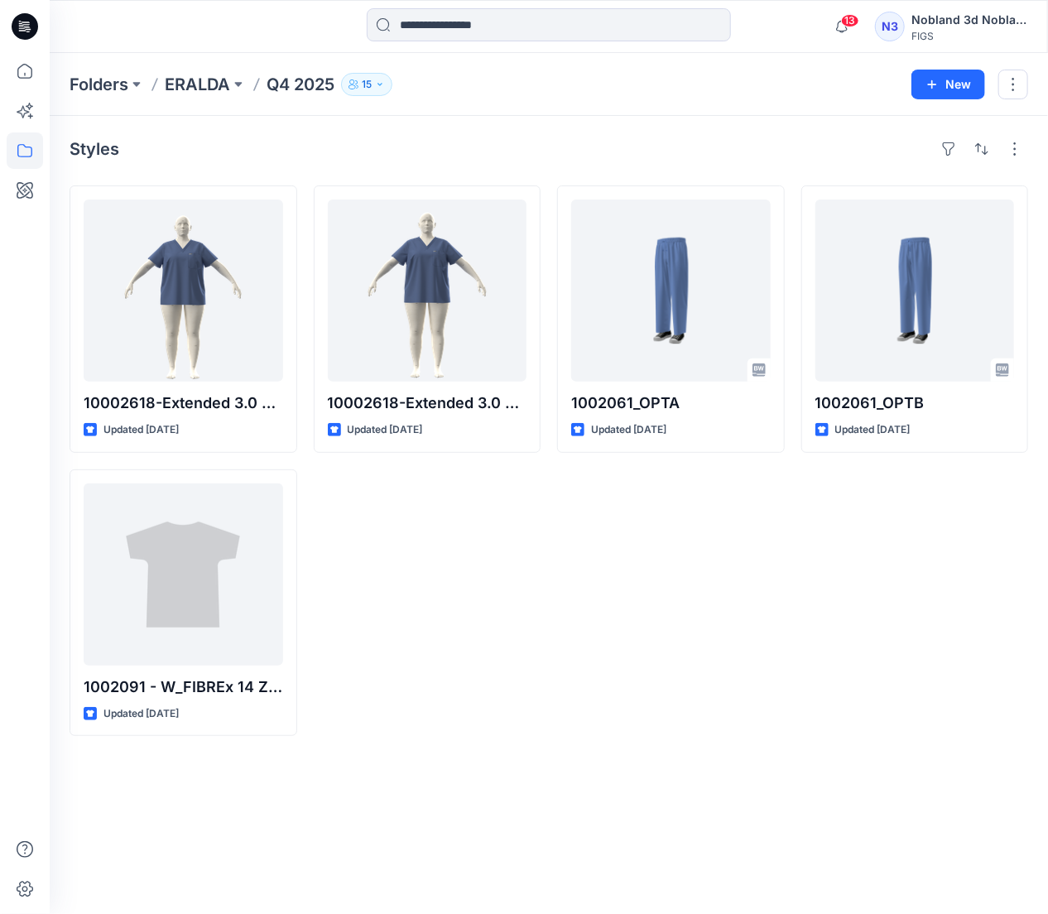
click at [306, 88] on p "Q4 2025" at bounding box center [301, 84] width 68 height 23
click at [232, 79] on button at bounding box center [238, 84] width 17 height 23
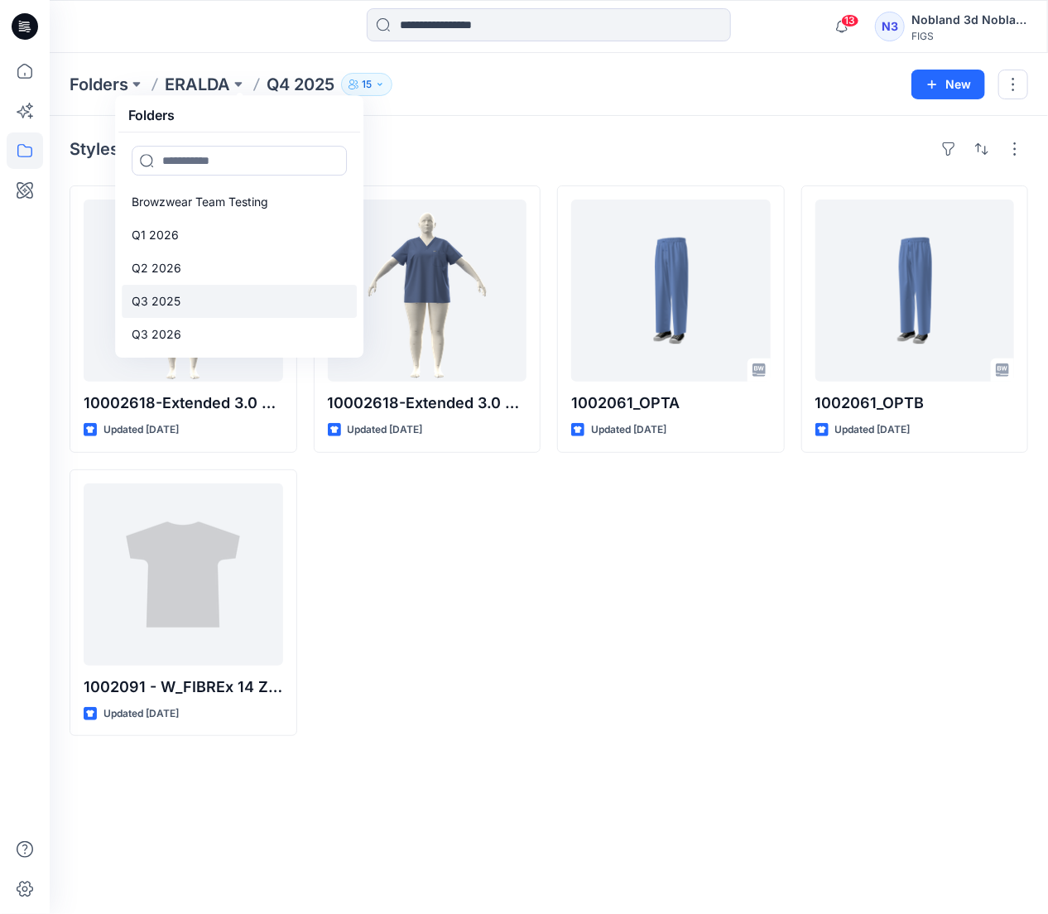
click at [177, 294] on p "Q3 2025" at bounding box center [156, 301] width 49 height 20
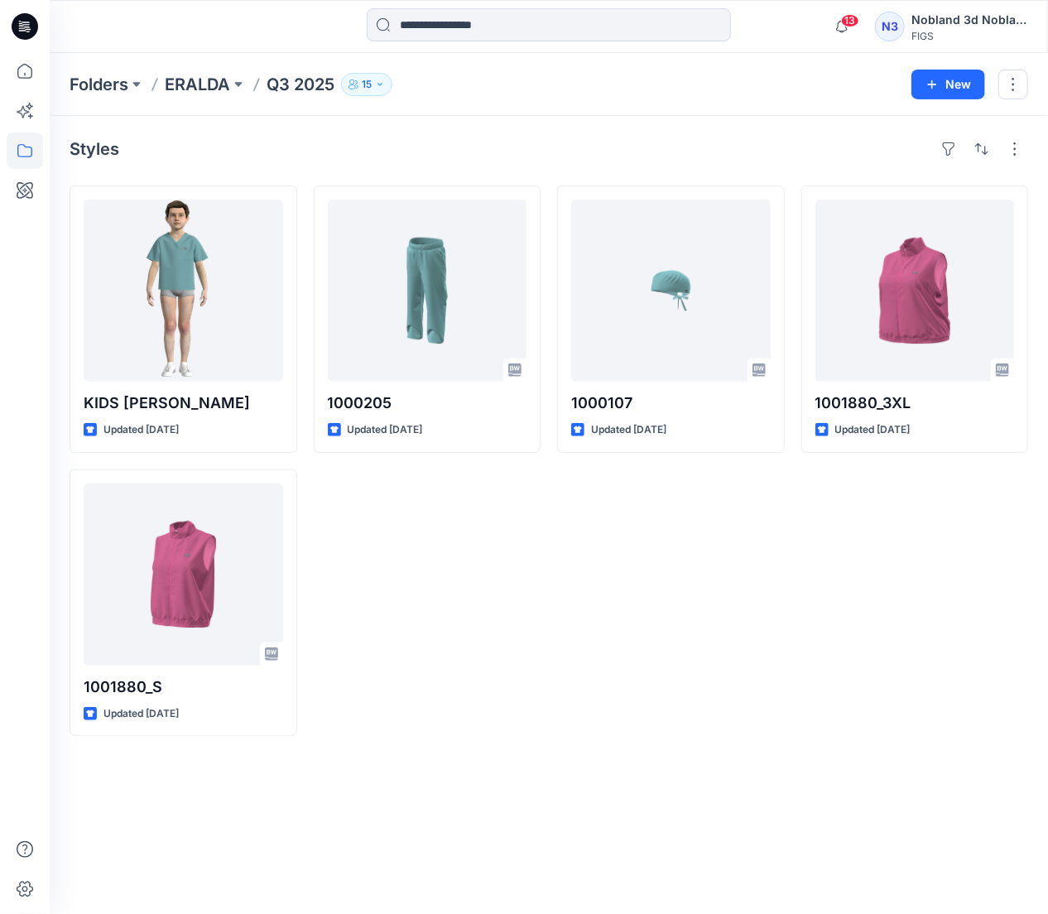
click at [294, 89] on p "Q3 2025" at bounding box center [301, 84] width 68 height 23
click at [219, 85] on p "ERALDA" at bounding box center [197, 84] width 65 height 23
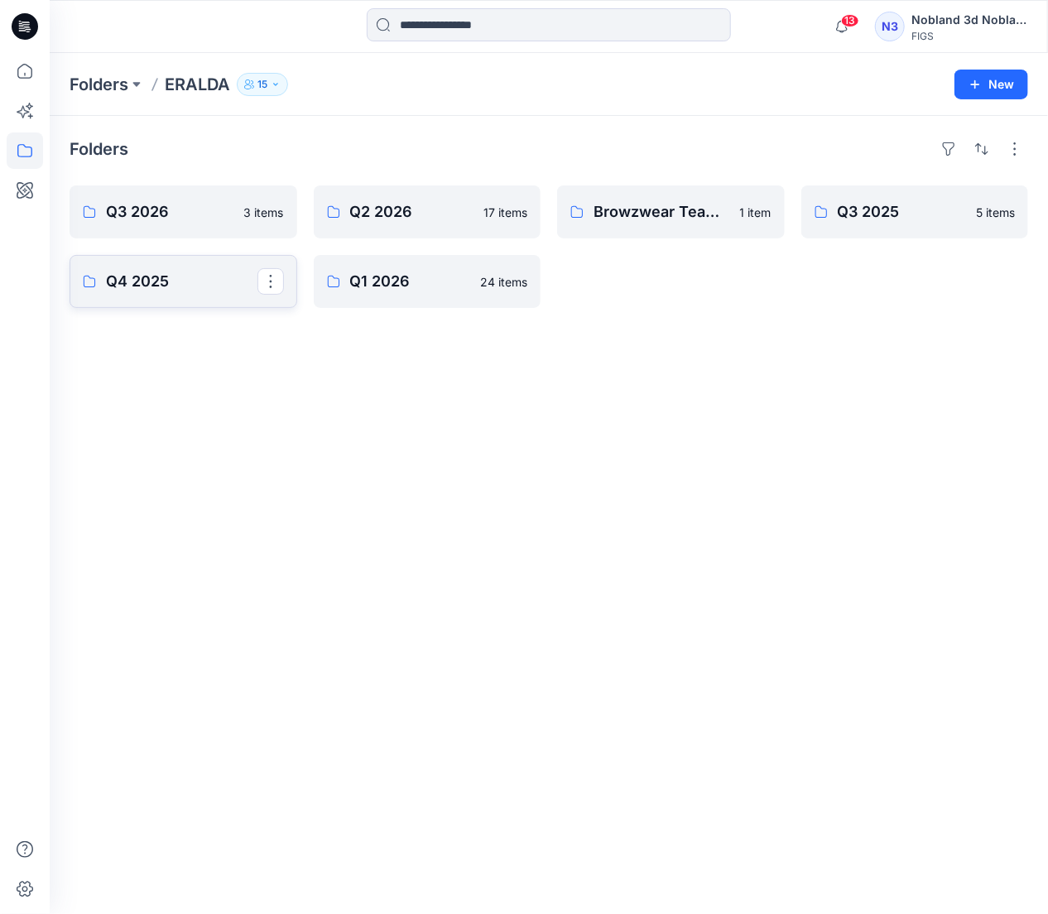
click at [171, 279] on p "Q4 2025" at bounding box center [182, 281] width 152 height 23
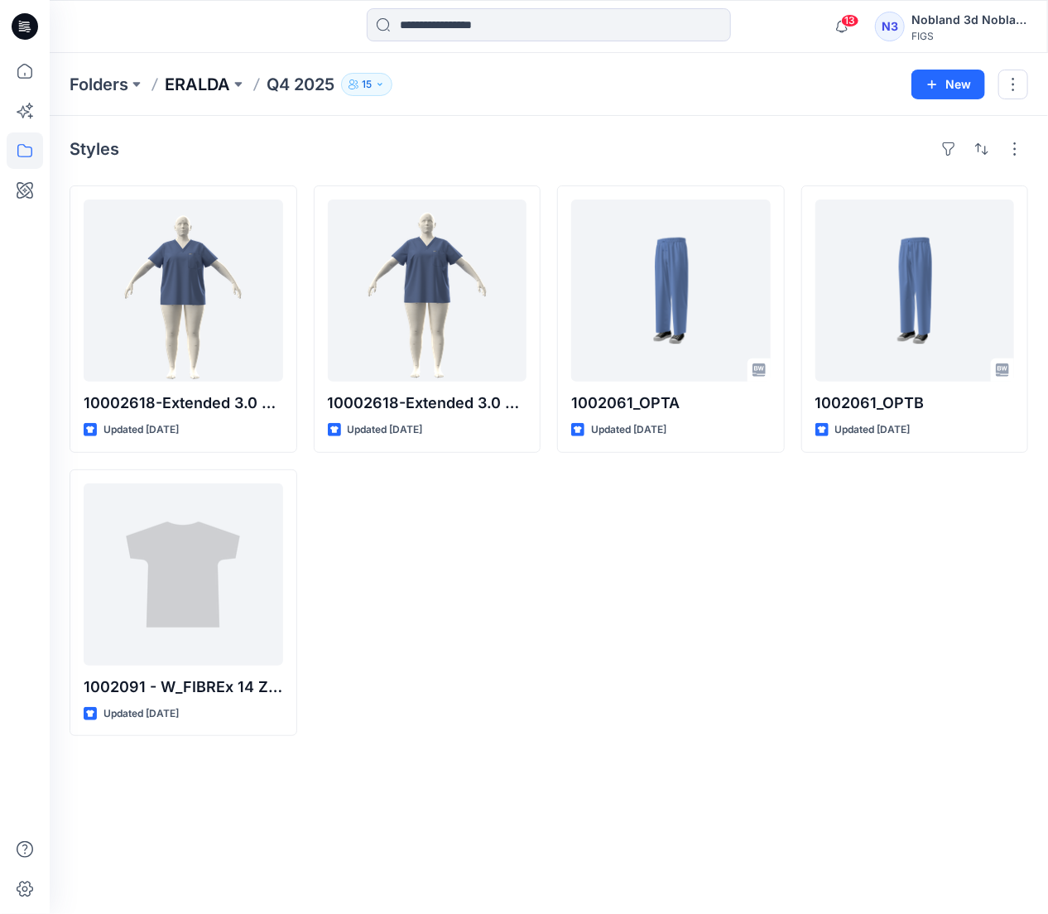
click at [225, 88] on p "ERALDA" at bounding box center [197, 84] width 65 height 23
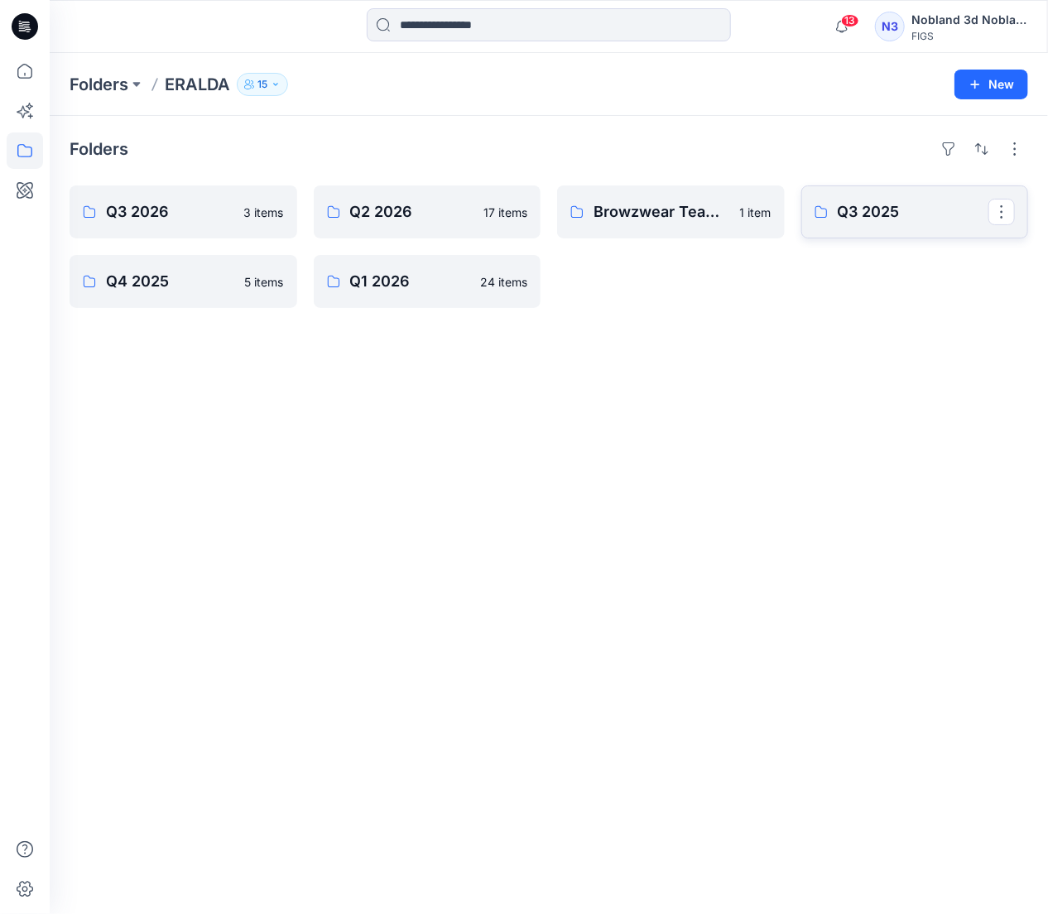
click at [880, 211] on p "Q3 2025" at bounding box center [914, 211] width 152 height 23
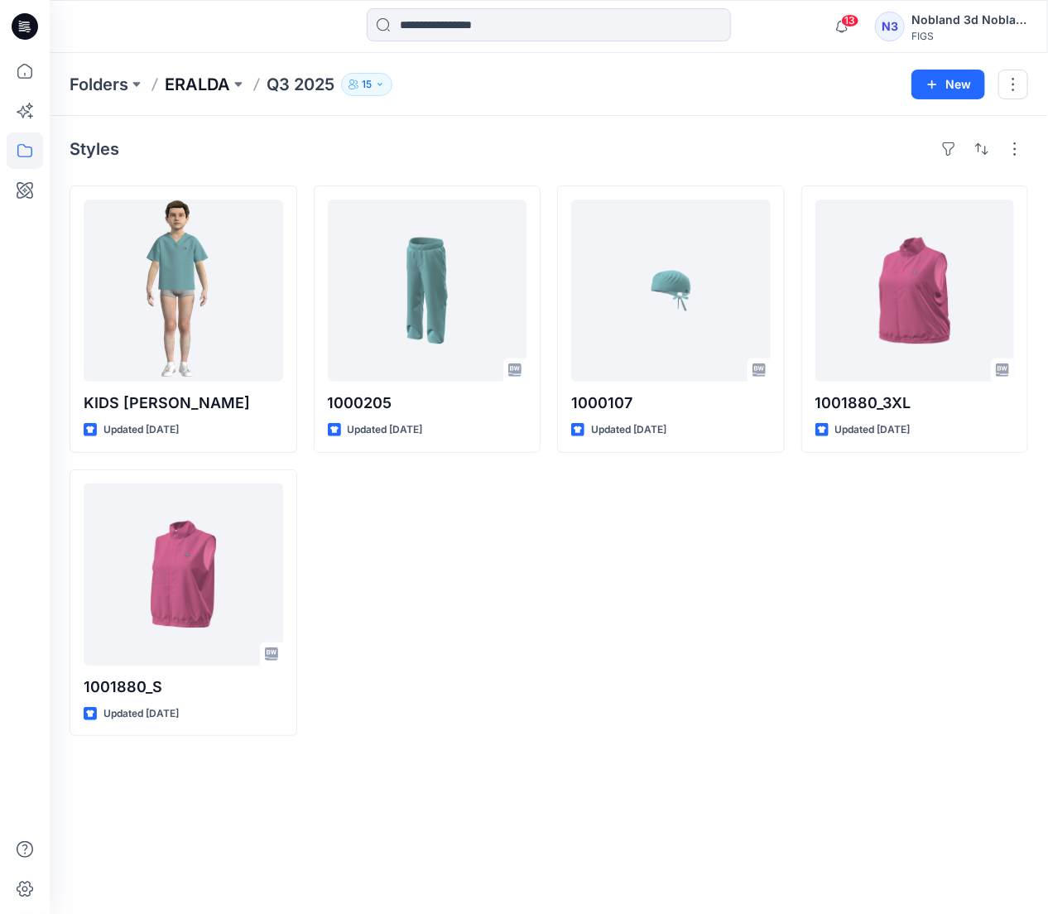
click at [202, 76] on p "ERALDA" at bounding box center [197, 84] width 65 height 23
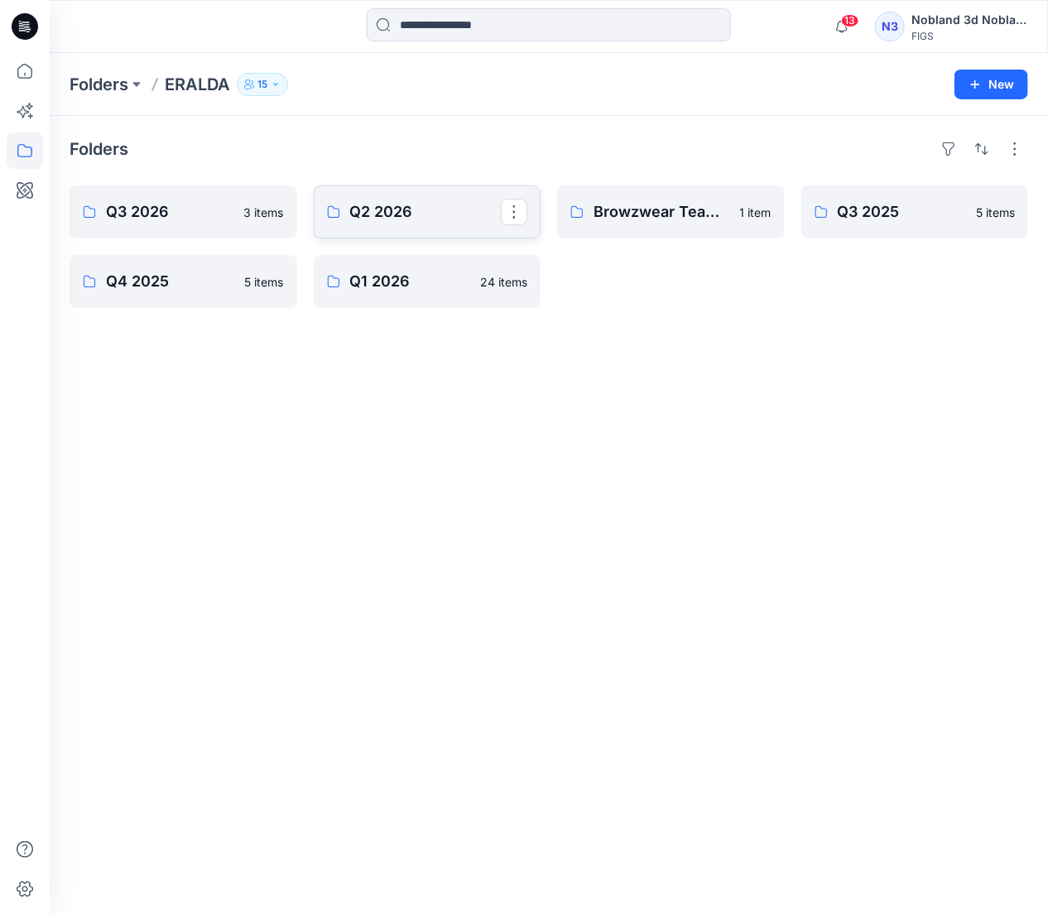
click at [418, 219] on p "Q2 2026" at bounding box center [426, 211] width 152 height 23
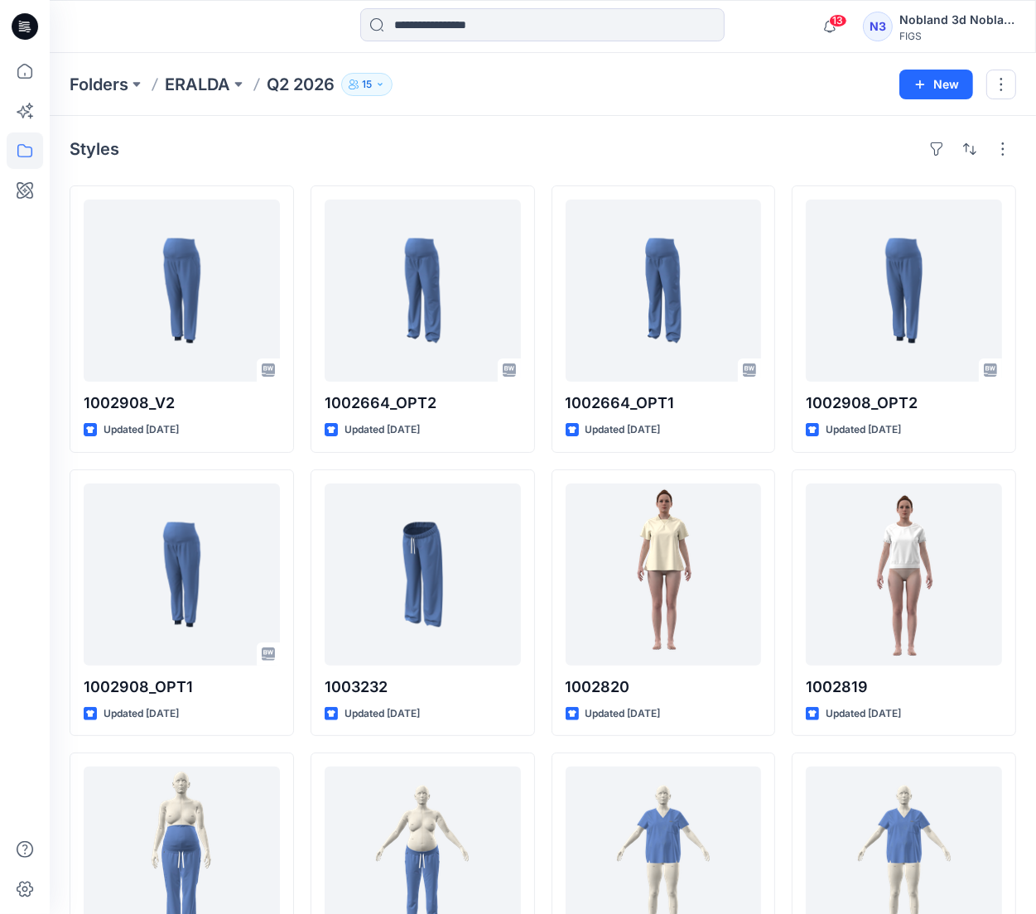
click at [319, 81] on p "Q2 2026" at bounding box center [301, 84] width 68 height 23
click at [233, 84] on button at bounding box center [238, 84] width 17 height 23
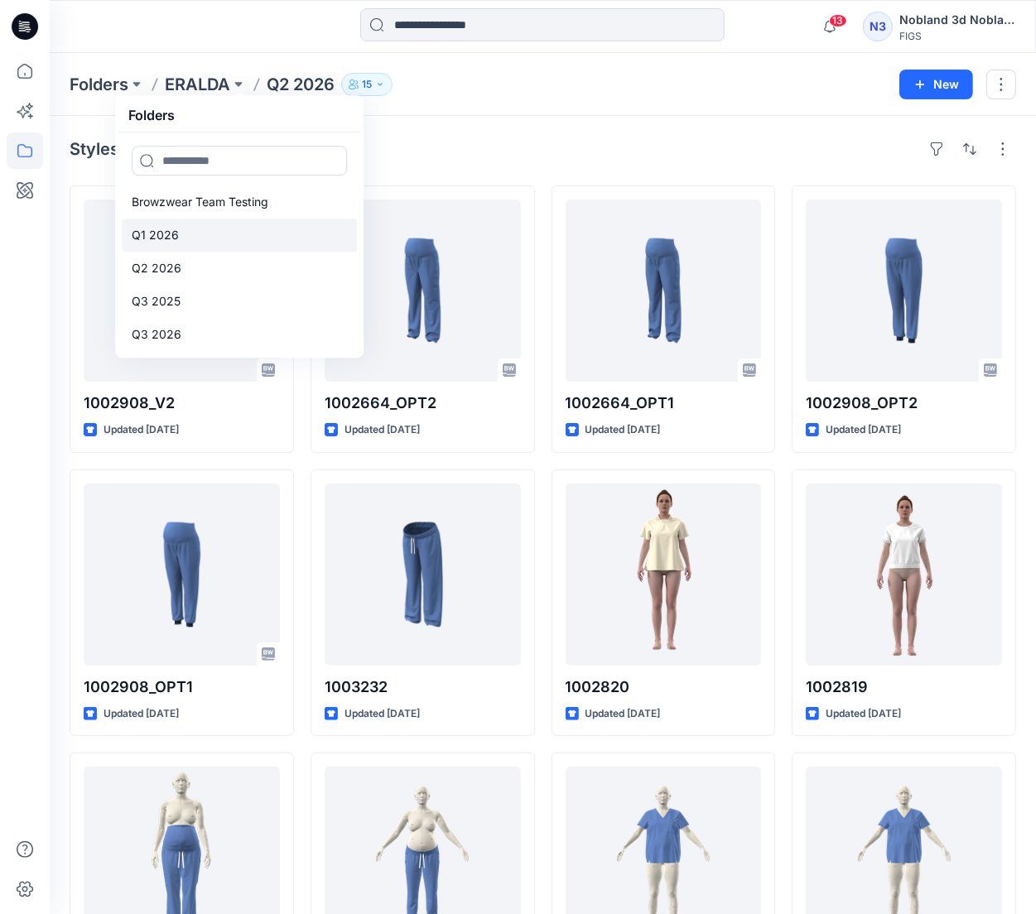
click at [169, 230] on p "Q1 2026" at bounding box center [155, 235] width 47 height 20
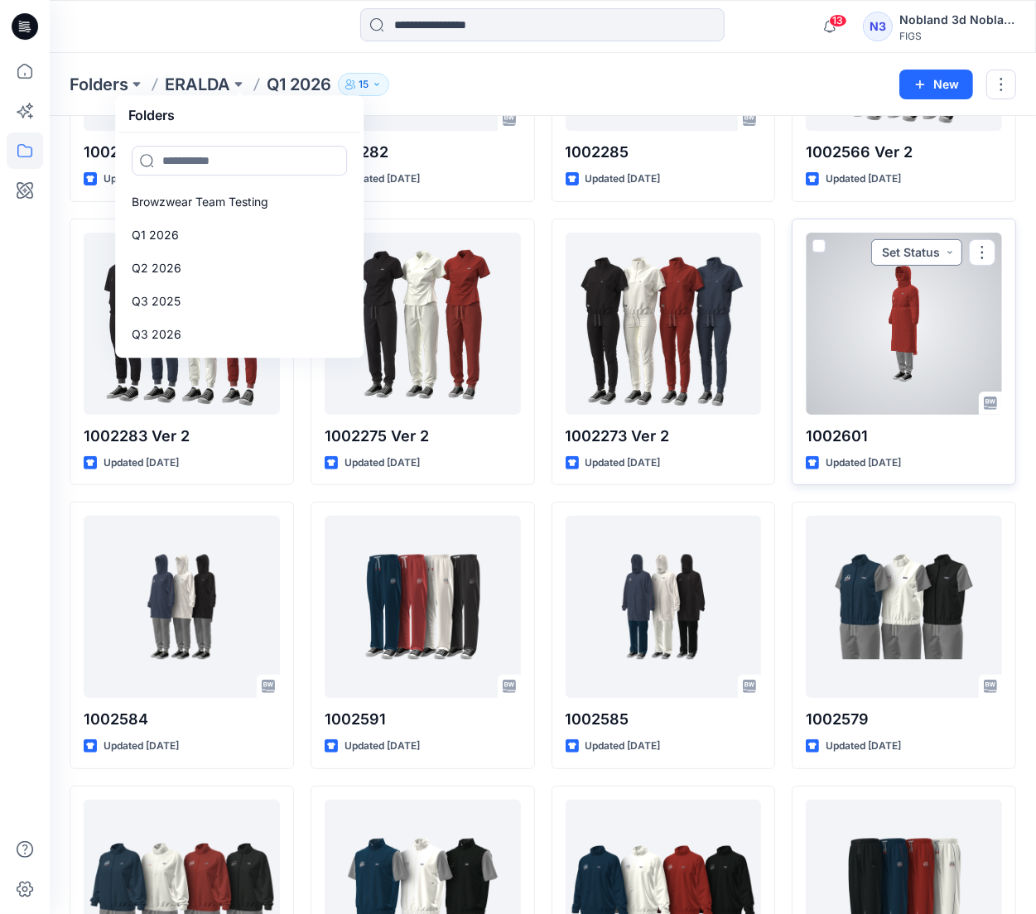
scroll to position [248, 0]
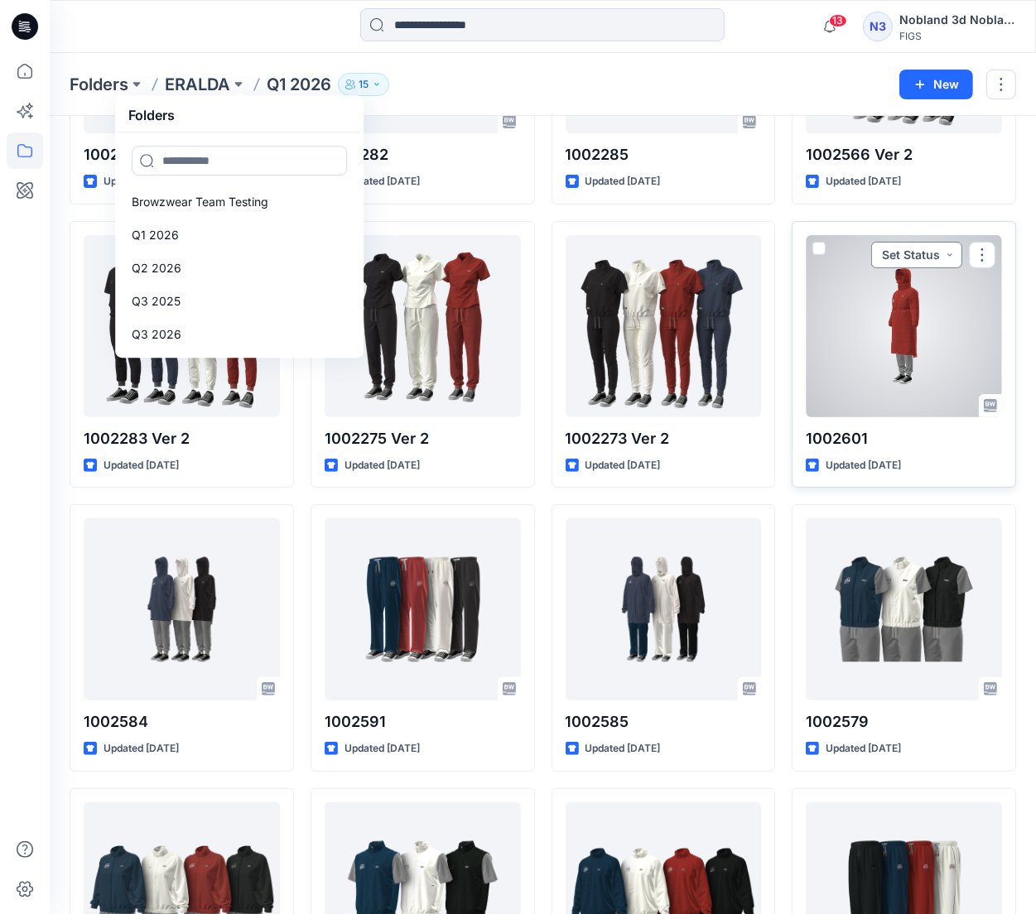
click at [913, 260] on button "Set Status" at bounding box center [916, 255] width 91 height 26
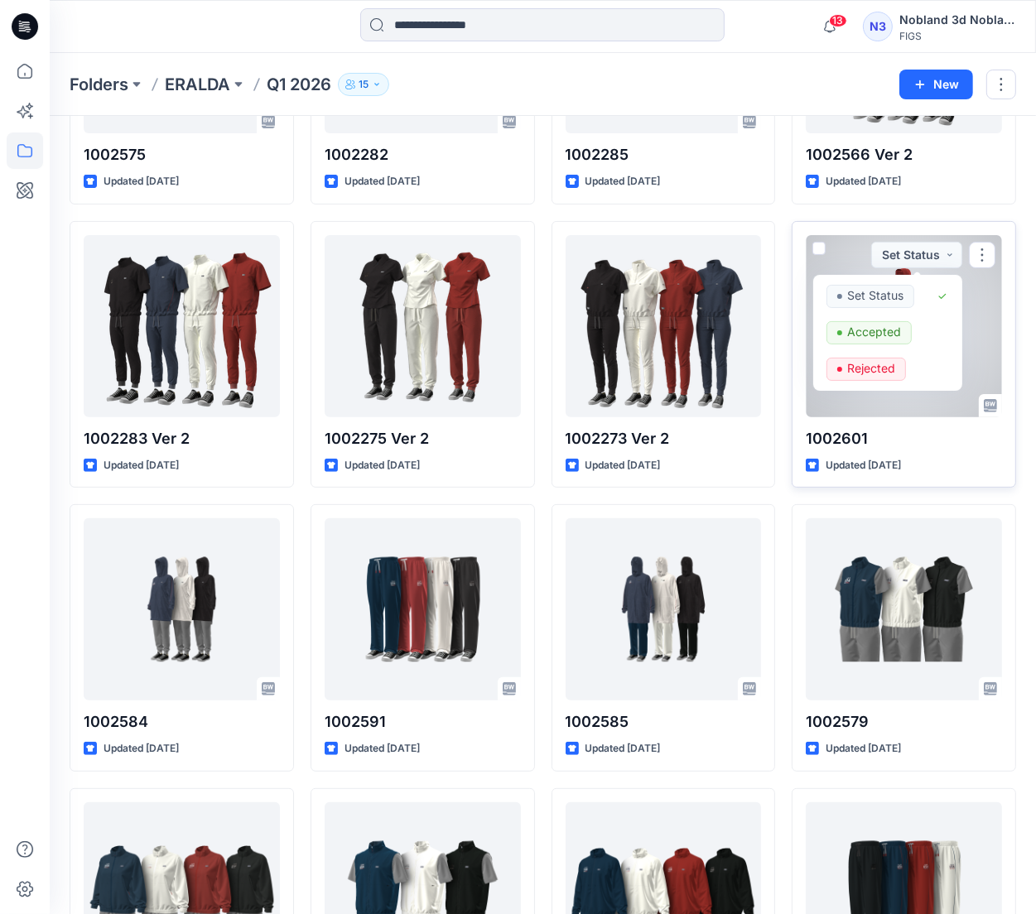
drag, startPoint x: 1032, startPoint y: 315, endPoint x: 975, endPoint y: 317, distance: 56.3
click at [1032, 317] on div "Styles 1002575 Updated [DATE] 1002283 Ver 2 Updated [DATE] 1002584 Updated [DAT…" at bounding box center [543, 755] width 986 height 1774
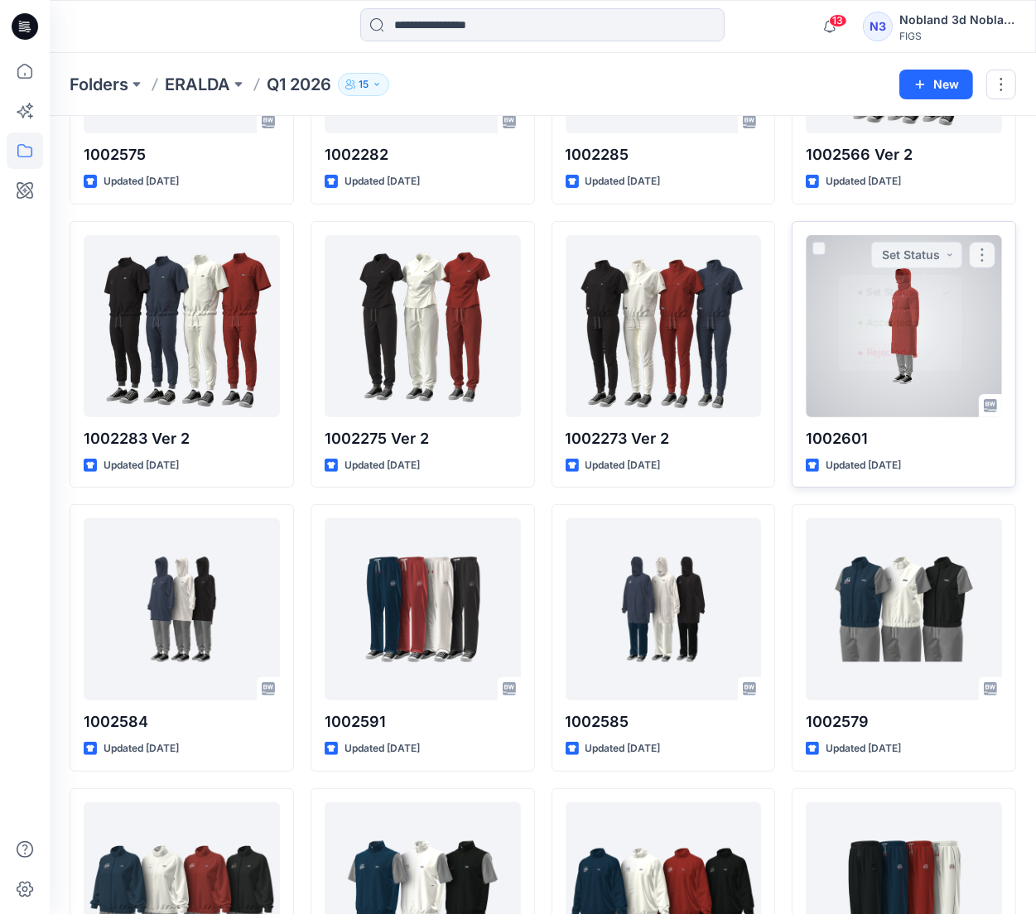
click at [941, 317] on div at bounding box center [904, 326] width 196 height 182
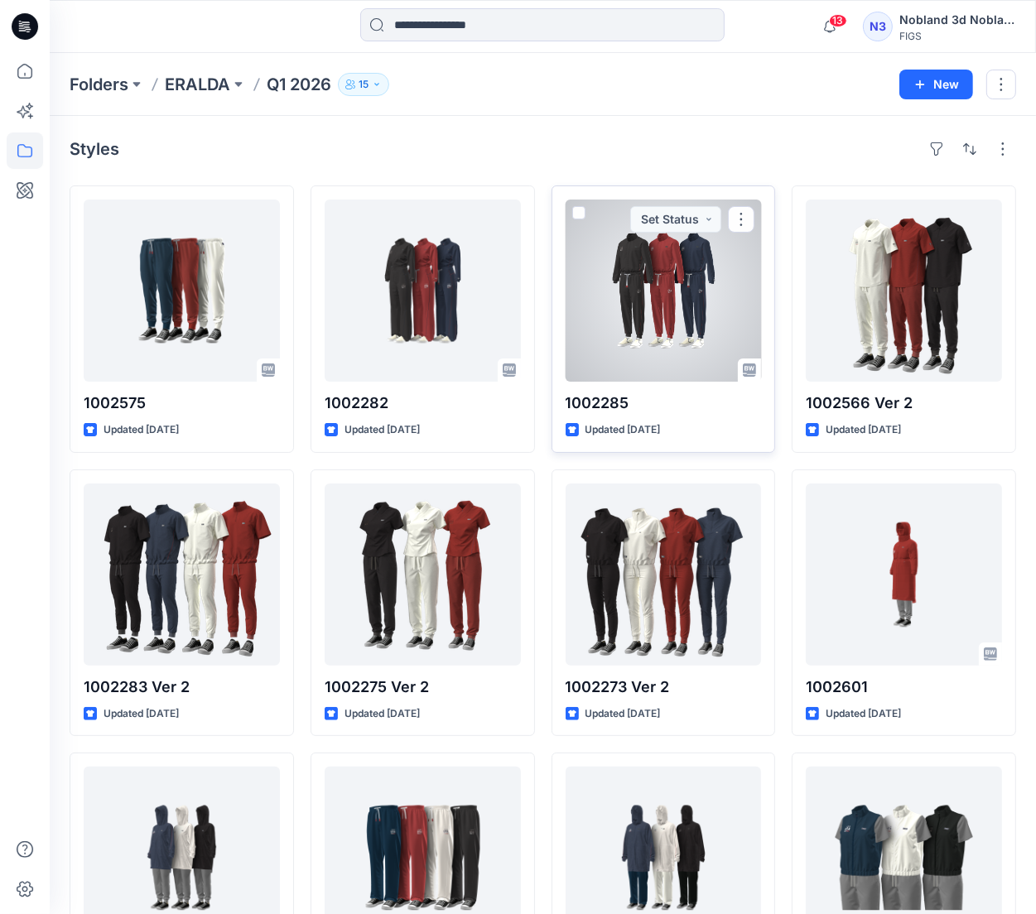
click at [691, 327] on div at bounding box center [663, 291] width 196 height 182
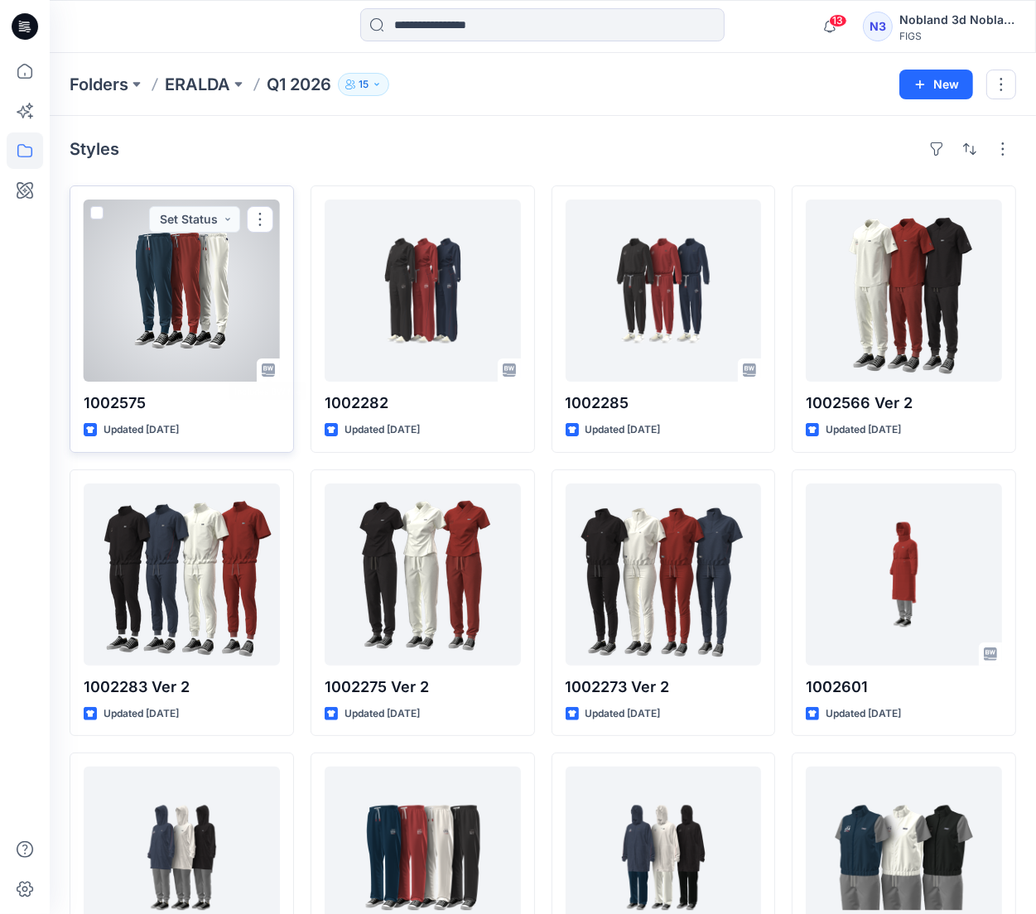
click at [227, 310] on div at bounding box center [182, 291] width 196 height 182
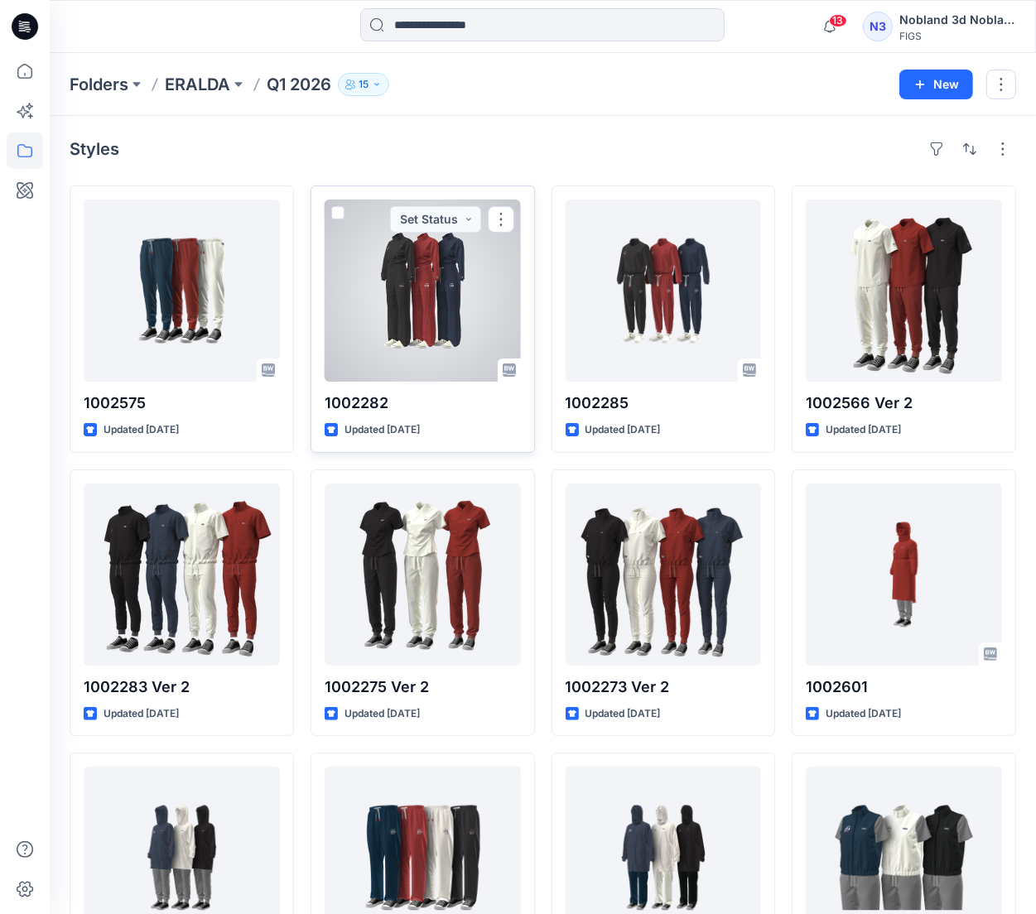
click at [404, 339] on div at bounding box center [423, 291] width 196 height 182
